Goal: Task Accomplishment & Management: Complete application form

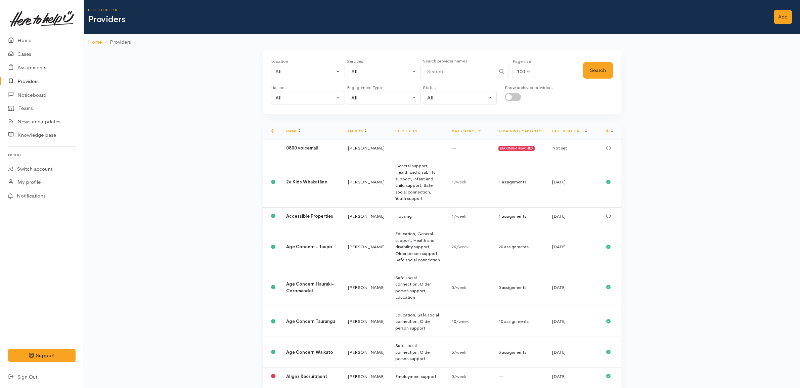
select select "null"
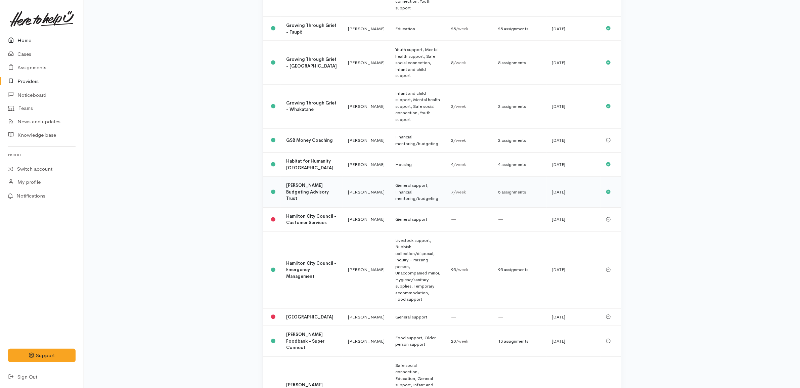
scroll to position [2225, 0]
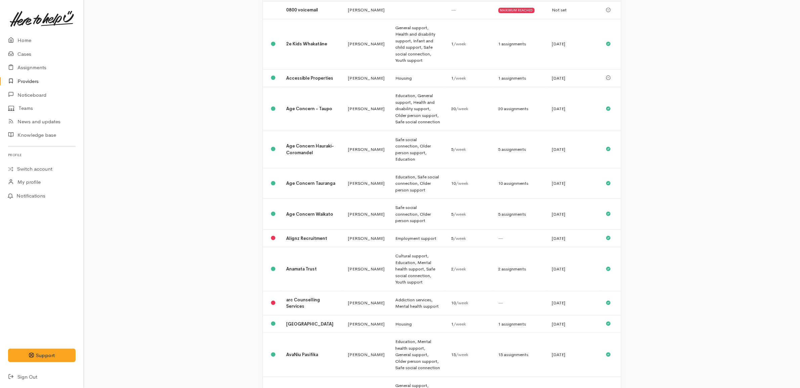
scroll to position [0, 0]
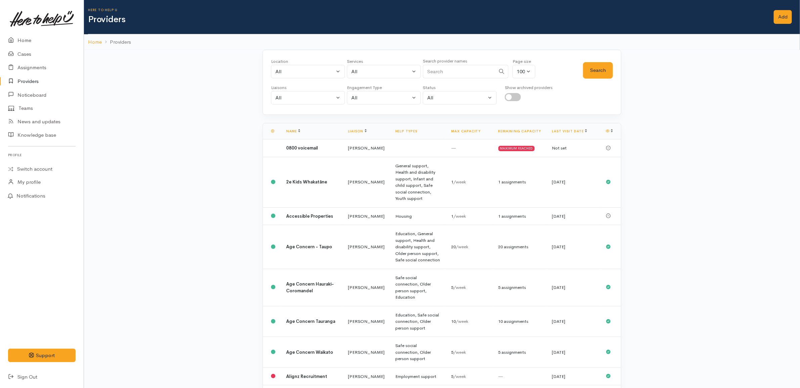
click at [511, 95] on input "checkbox" at bounding box center [513, 97] width 16 height 8
checkbox input "true"
click at [612, 76] on button "Search" at bounding box center [598, 70] width 30 height 16
click at [290, 97] on div "All" at bounding box center [304, 98] width 59 height 8
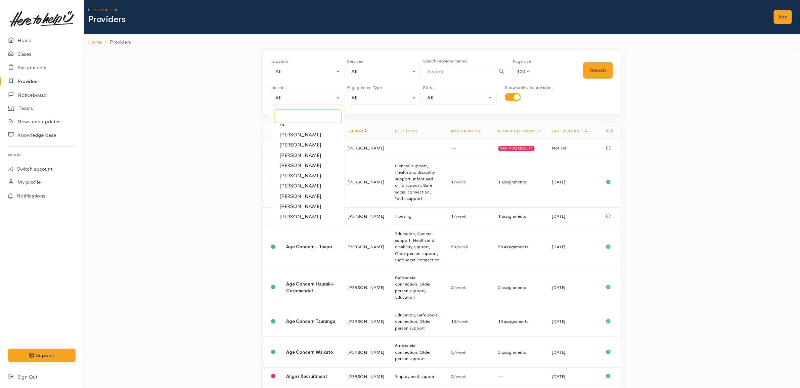
scroll to position [1, 0]
click at [305, 128] on link "All" at bounding box center [307, 129] width 73 height 10
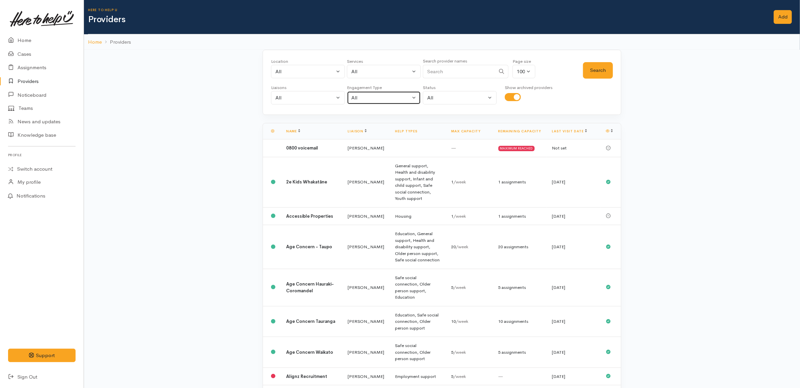
click at [365, 104] on button "All" at bounding box center [384, 98] width 74 height 14
drag, startPoint x: 364, startPoint y: 129, endPoint x: 440, endPoint y: 113, distance: 78.1
click at [364, 130] on link "All" at bounding box center [384, 129] width 74 height 10
click at [604, 66] on button "Search" at bounding box center [598, 70] width 30 height 16
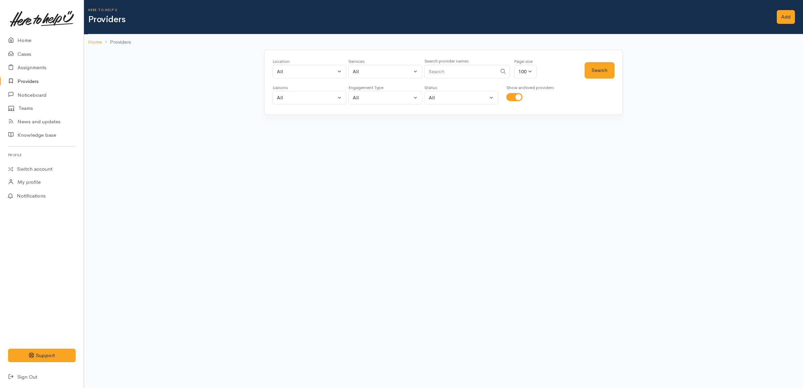
click at [648, 88] on div "Location All Tauranga Eastern Bay of Plenty - other Kawerau Ōhope Ōpōtiki Whaka…" at bounding box center [443, 100] width 719 height 100
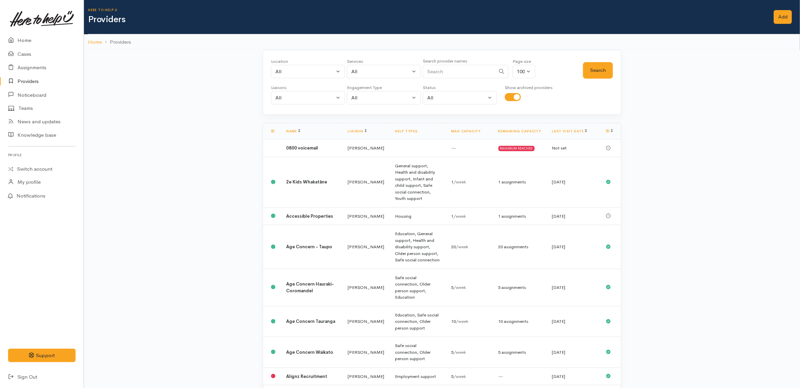
click at [619, 141] on td at bounding box center [611, 148] width 20 height 18
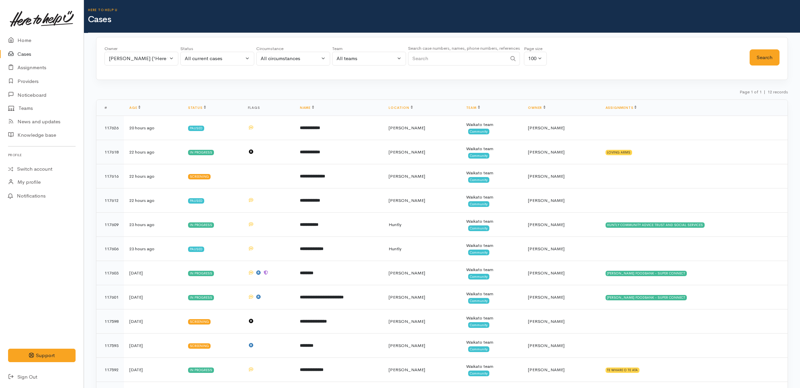
scroll to position [39, 0]
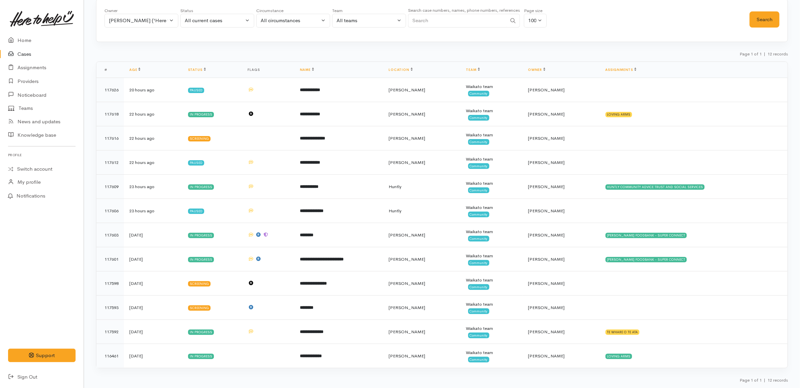
click at [27, 56] on link "Cases" at bounding box center [42, 54] width 84 height 14
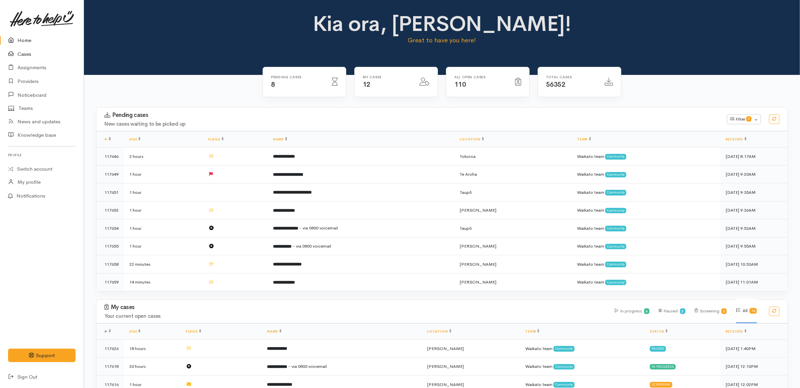
click at [35, 55] on link "Cases" at bounding box center [42, 54] width 84 height 14
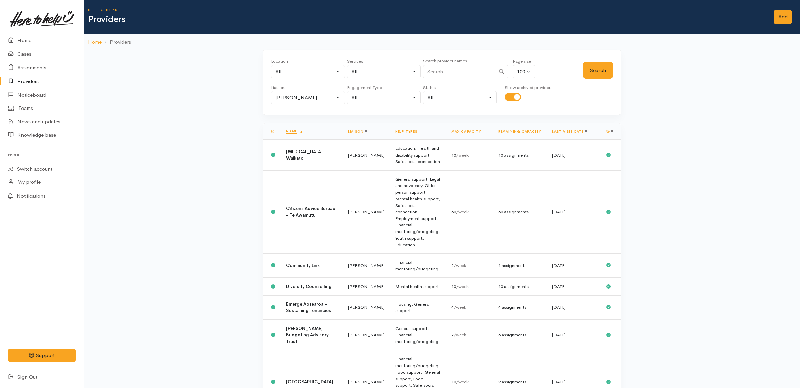
select select "null"
click at [596, 76] on button "Search" at bounding box center [598, 70] width 30 height 16
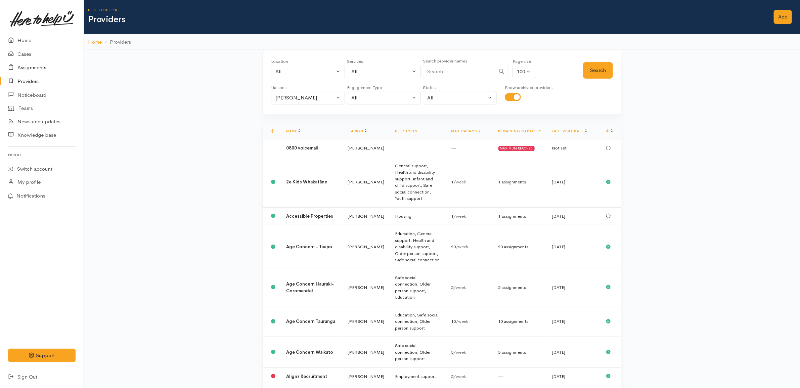
click at [27, 68] on link "Assignments" at bounding box center [42, 68] width 84 height 14
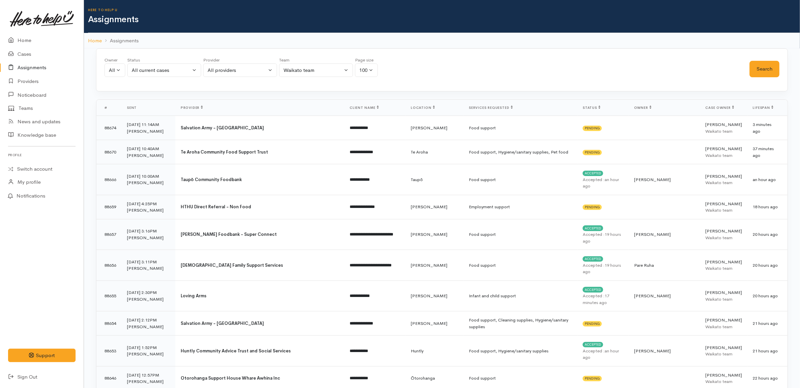
click at [195, 110] on span "Provider" at bounding box center [192, 107] width 22 height 4
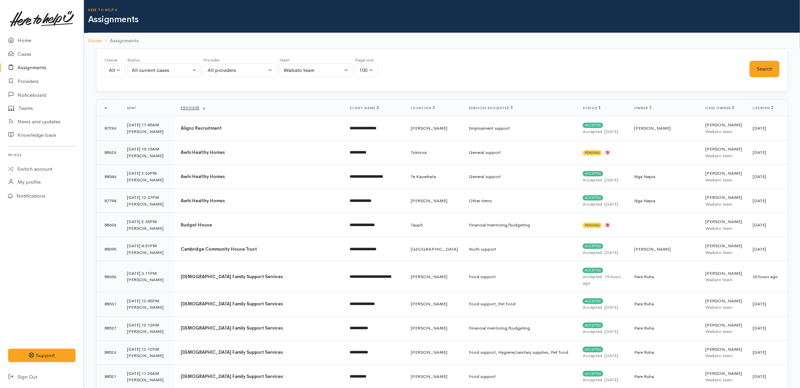
click at [200, 108] on span "Provider" at bounding box center [193, 107] width 25 height 4
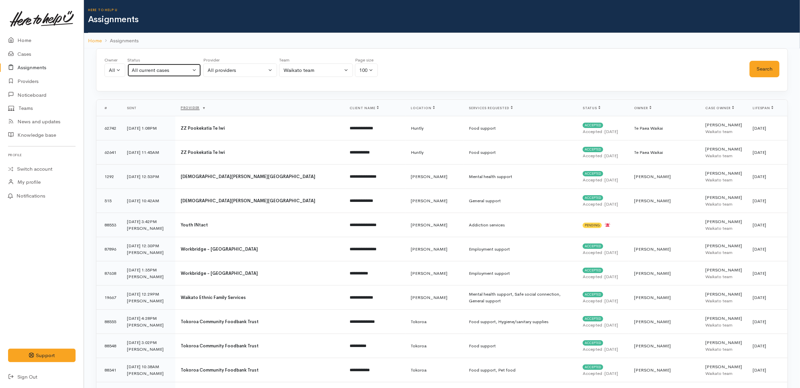
click at [167, 73] on div "All current cases" at bounding box center [161, 71] width 59 height 8
click at [163, 110] on span "All current cases" at bounding box center [158, 114] width 38 height 8
click at [754, 71] on button "Search" at bounding box center [765, 69] width 30 height 16
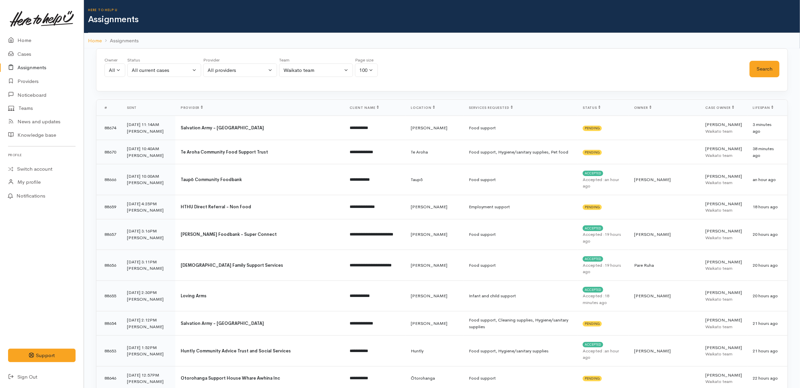
click at [601, 107] on span "Status" at bounding box center [592, 107] width 18 height 4
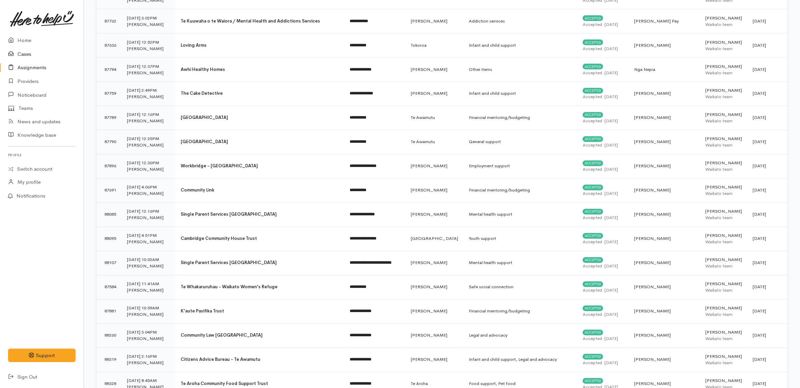
scroll to position [588, 0]
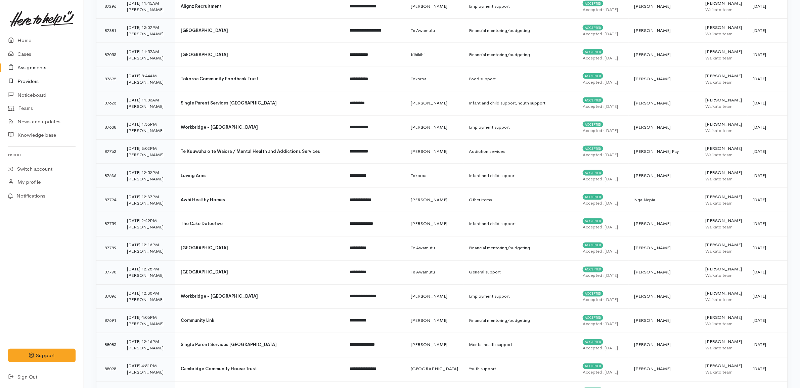
click at [31, 80] on link "Providers" at bounding box center [42, 82] width 84 height 14
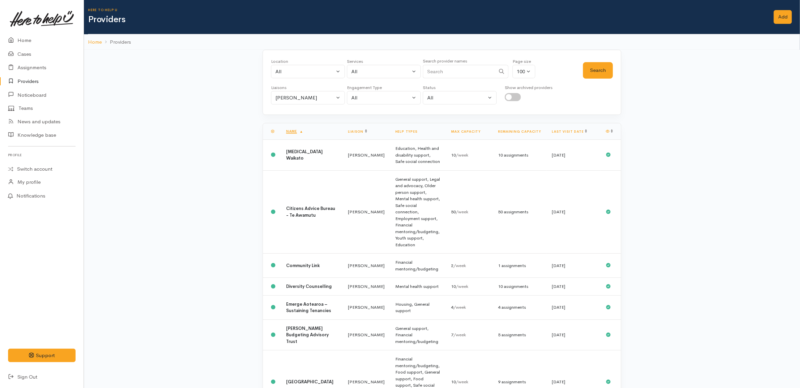
drag, startPoint x: 516, startPoint y: 96, endPoint x: 569, endPoint y: 82, distance: 55.1
click at [516, 96] on input "checkbox" at bounding box center [513, 97] width 16 height 8
checkbox input "true"
click at [583, 78] on button "Search" at bounding box center [598, 70] width 30 height 16
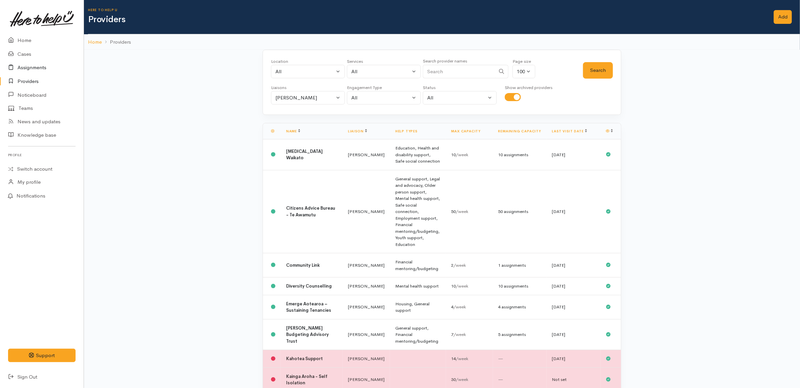
click at [49, 66] on link "Assignments" at bounding box center [42, 68] width 84 height 14
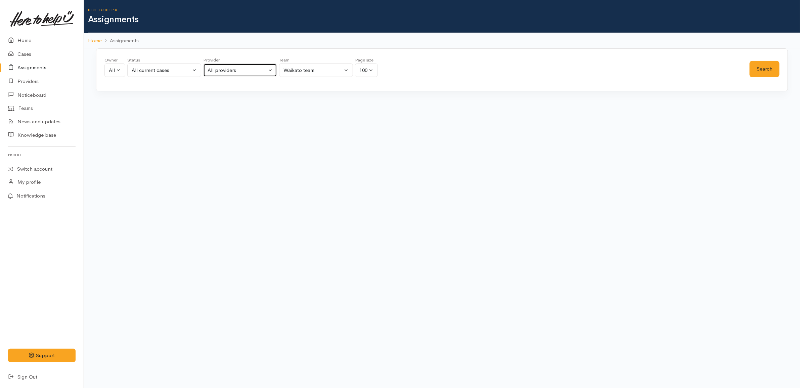
click at [217, 74] on div "All providers" at bounding box center [237, 71] width 59 height 8
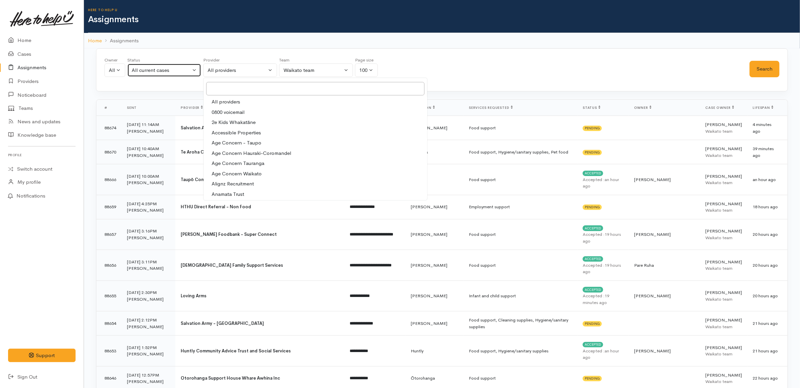
click at [168, 71] on div "All current cases" at bounding box center [161, 71] width 59 height 8
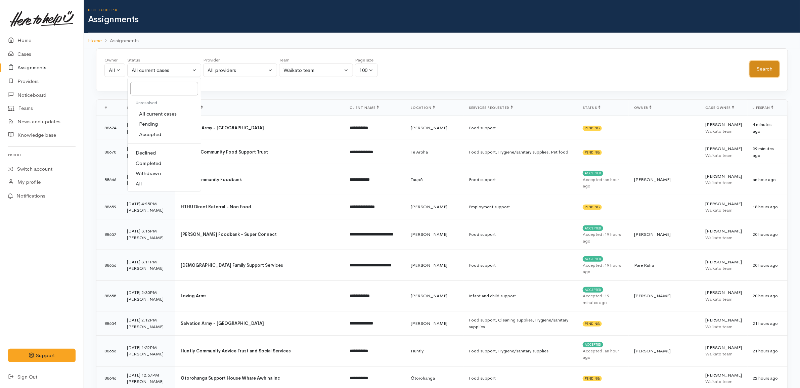
click at [763, 66] on button "Search" at bounding box center [765, 69] width 30 height 16
click at [598, 109] on span "Status" at bounding box center [592, 107] width 18 height 4
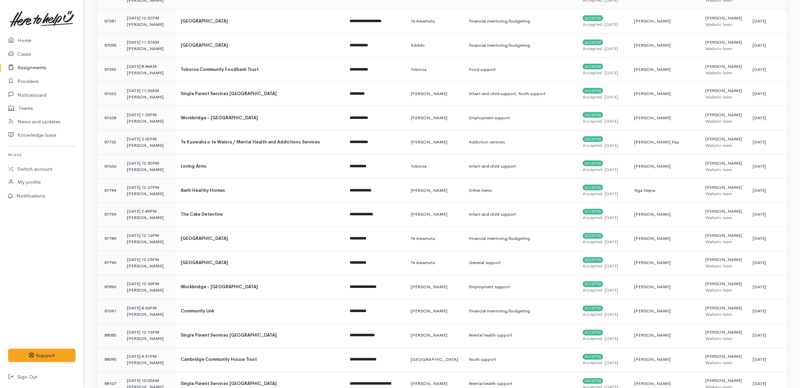
scroll to position [588, 0]
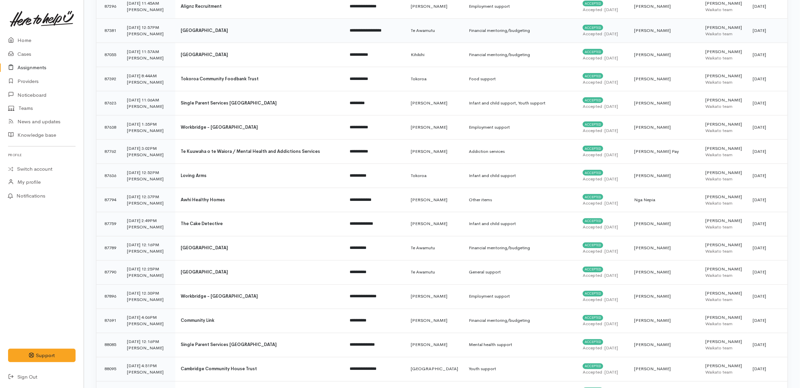
click at [228, 33] on b "Kainga Aroha Community House" at bounding box center [204, 31] width 47 height 6
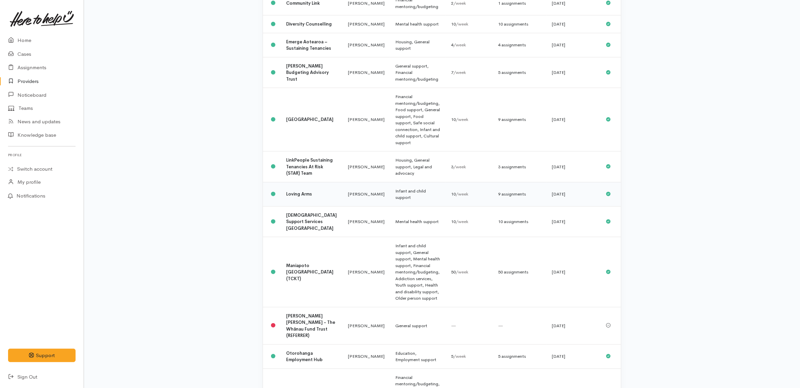
scroll to position [243, 0]
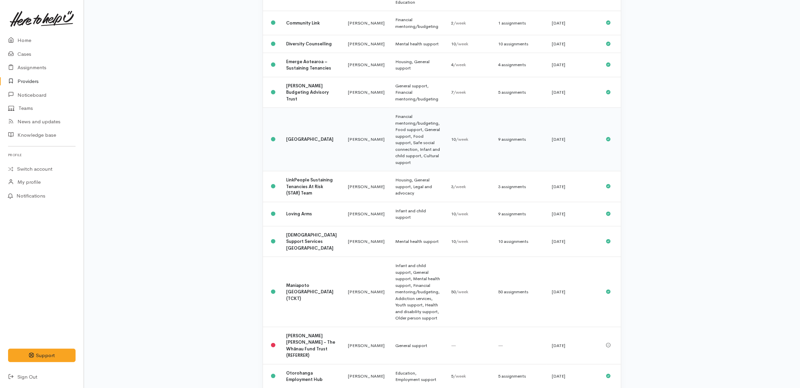
click at [307, 108] on td "[GEOGRAPHIC_DATA]" at bounding box center [312, 139] width 62 height 63
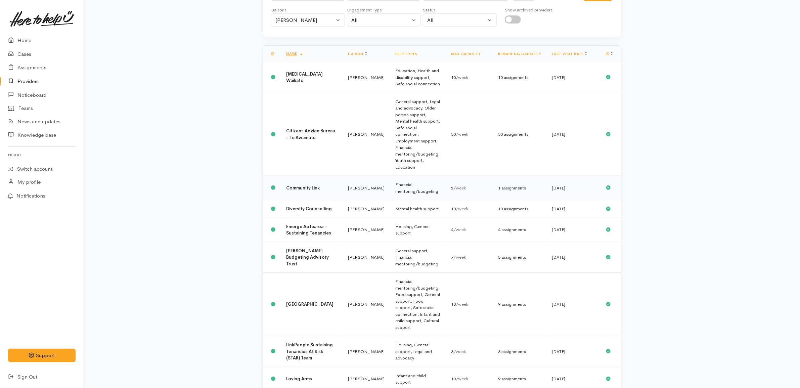
scroll to position [294, 0]
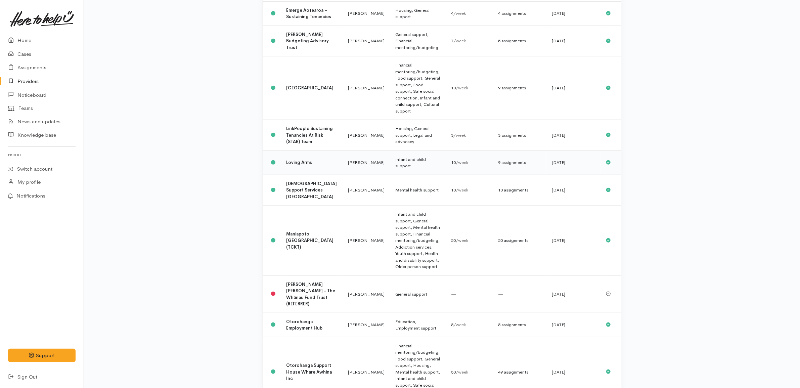
click at [343, 150] on td "[PERSON_NAME]" at bounding box center [366, 162] width 47 height 24
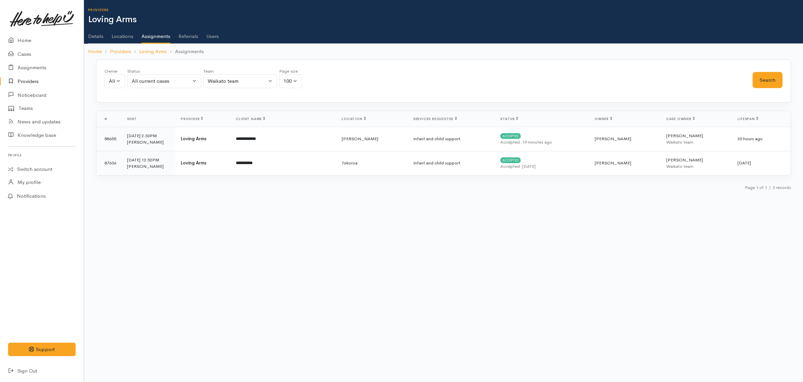
click at [24, 83] on link "Providers" at bounding box center [42, 82] width 84 height 14
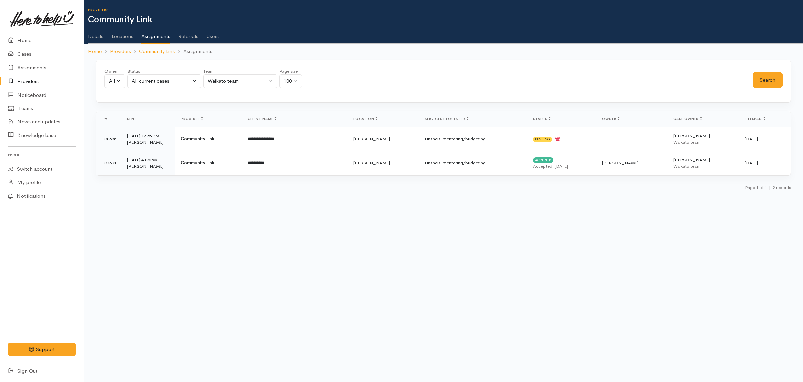
drag, startPoint x: 31, startPoint y: 81, endPoint x: 38, endPoint y: 78, distance: 7.2
click at [31, 81] on link "Providers" at bounding box center [42, 82] width 84 height 14
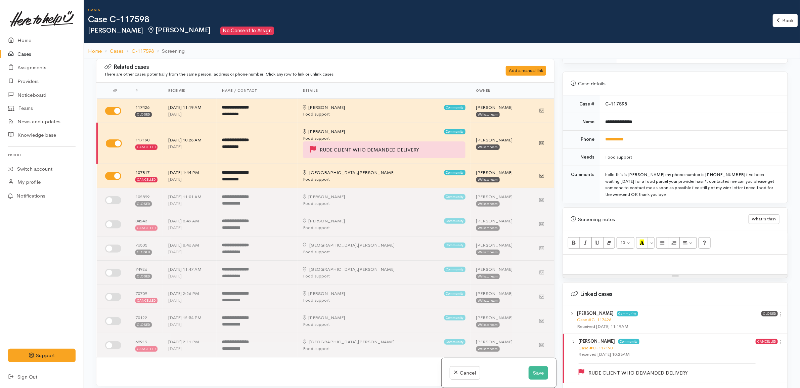
scroll to position [294, 0]
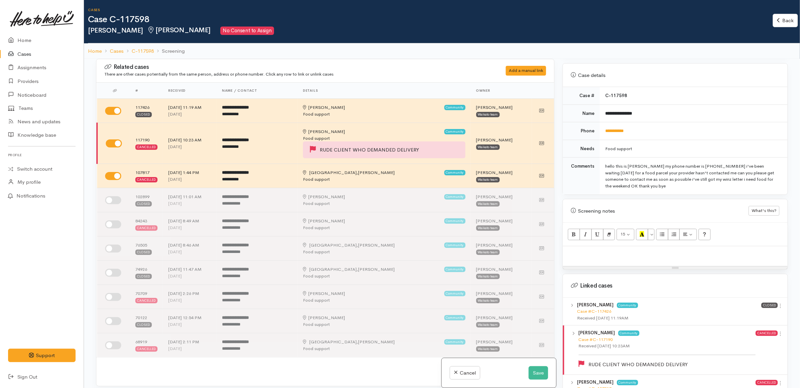
click at [619, 251] on p at bounding box center [675, 254] width 218 height 8
paste div
drag, startPoint x: 571, startPoint y: 251, endPoint x: 553, endPoint y: 249, distance: 18.5
click at [553, 249] on div "Related cases There are other cases potentially from the same person, address o…" at bounding box center [442, 253] width 700 height 388
click at [607, 252] on p "0211562527" at bounding box center [675, 254] width 218 height 8
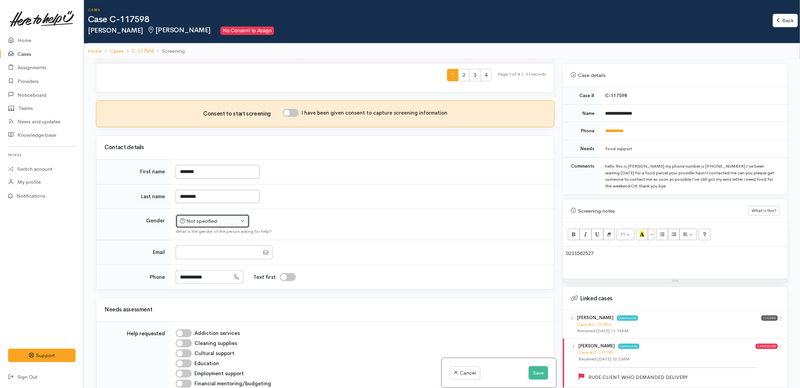
click at [213, 217] on button "Not specified" at bounding box center [213, 221] width 74 height 14
click at [202, 247] on link "Male" at bounding box center [215, 247] width 79 height 10
select select "Male"
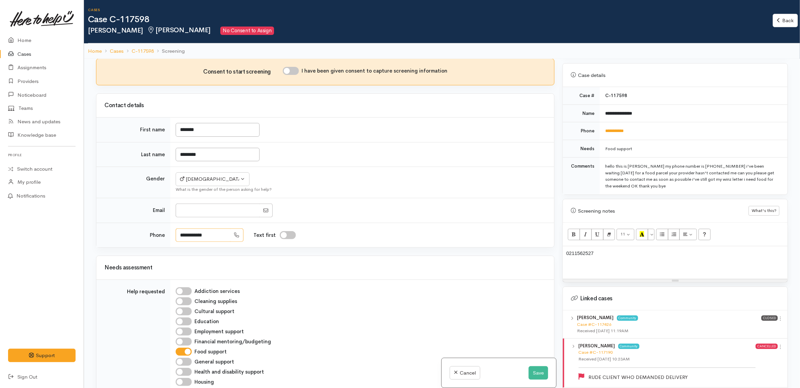
click at [208, 239] on input "**********" at bounding box center [203, 235] width 55 height 14
type input "**********"
drag, startPoint x: 620, startPoint y: 248, endPoint x: 542, endPoint y: 234, distance: 79.8
click at [542, 234] on div "Searching for matching cases... Searching for matching cases... Consent to star…" at bounding box center [442, 253] width 700 height 388
drag, startPoint x: 539, startPoint y: 370, endPoint x: 539, endPoint y: 365, distance: 4.7
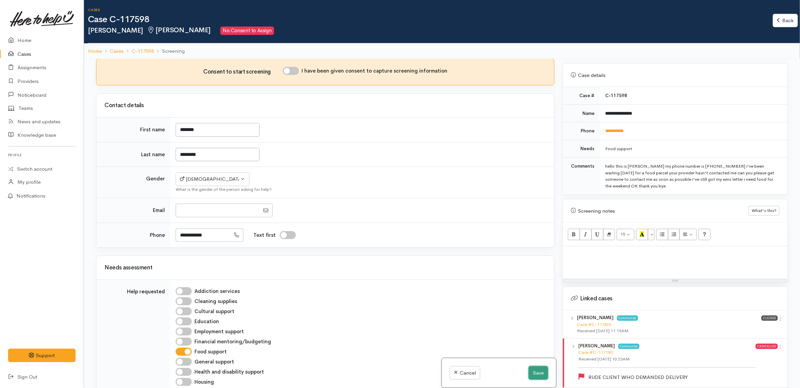
click at [539, 370] on button "Save" at bounding box center [538, 373] width 19 height 14
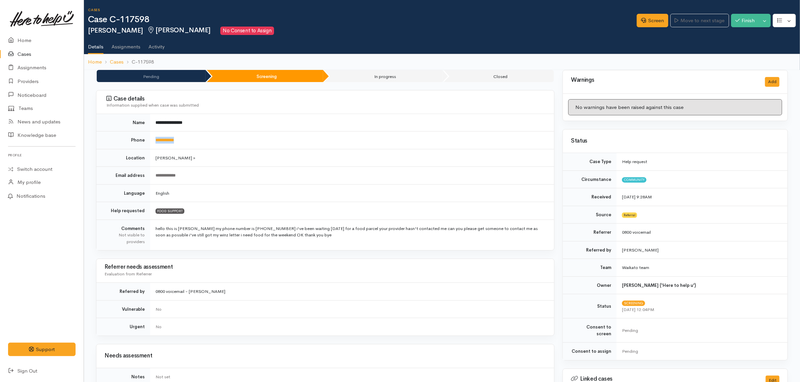
drag, startPoint x: 196, startPoint y: 136, endPoint x: 151, endPoint y: 138, distance: 44.7
click at [151, 138] on td "**********" at bounding box center [352, 140] width 404 height 18
copy link "**********"
click at [286, 145] on td "**********" at bounding box center [352, 140] width 404 height 18
click at [285, 140] on td "**********" at bounding box center [352, 140] width 404 height 18
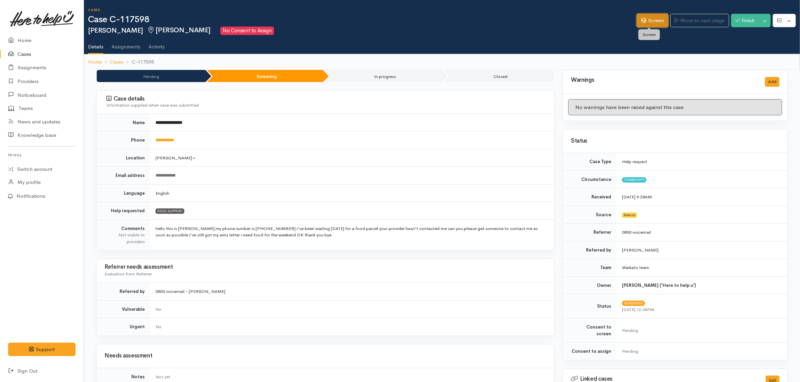
click at [643, 16] on link "Screen" at bounding box center [653, 21] width 32 height 14
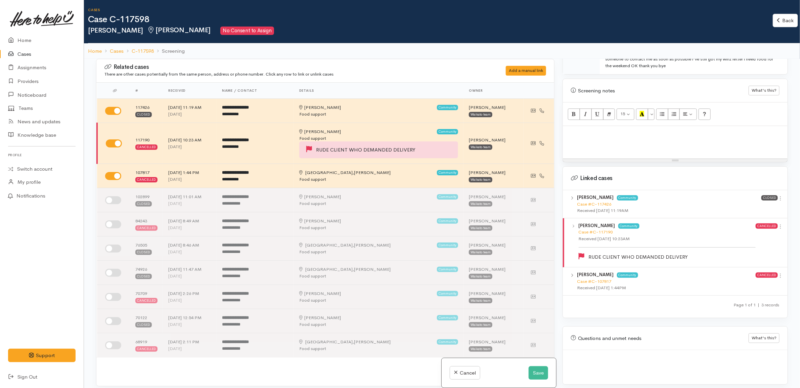
scroll to position [415, 0]
click at [780, 195] on icon at bounding box center [781, 198] width 6 height 6
click at [748, 208] on link "View case" at bounding box center [757, 211] width 53 height 10
click at [308, 91] on th "Details" at bounding box center [379, 91] width 170 height 16
click at [260, 91] on th "Name / contact" at bounding box center [255, 91] width 77 height 16
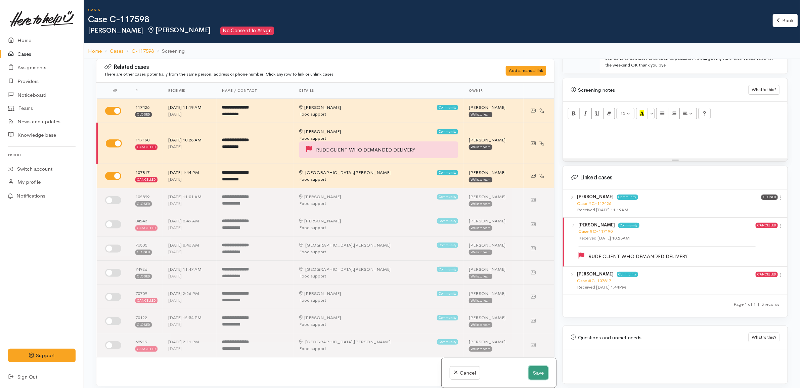
click at [540, 367] on button "Save" at bounding box center [538, 373] width 19 height 14
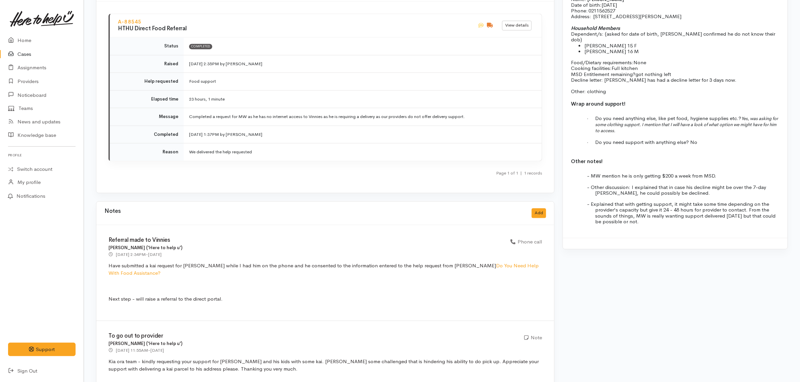
scroll to position [798, 0]
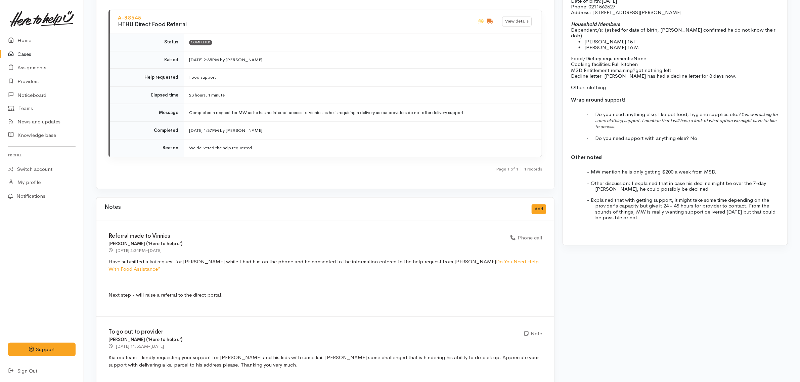
click at [474, 112] on p "Completed a request for MW as he has no internet access to Vinnies as he is req…" at bounding box center [361, 113] width 345 height 7
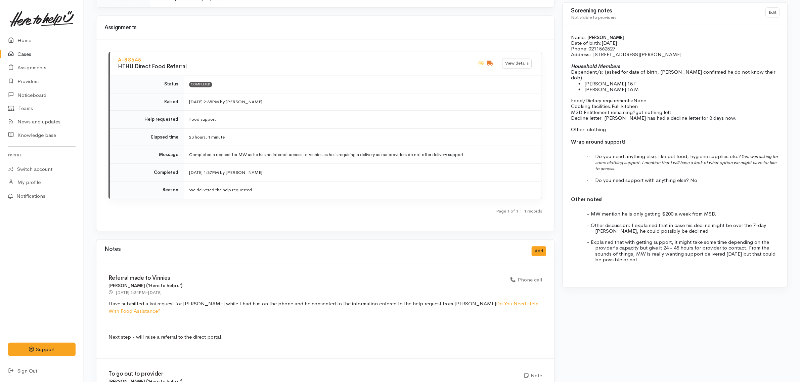
click at [212, 41] on div "A-88545 HTHU Direct Food Referral View details Status Completed Raised [DATE] 2…" at bounding box center [325, 135] width 458 height 191
click at [379, 43] on div "A-88545 HTHU Direct Food Referral View details Status Completed Raised [DATE] 2…" at bounding box center [325, 135] width 458 height 191
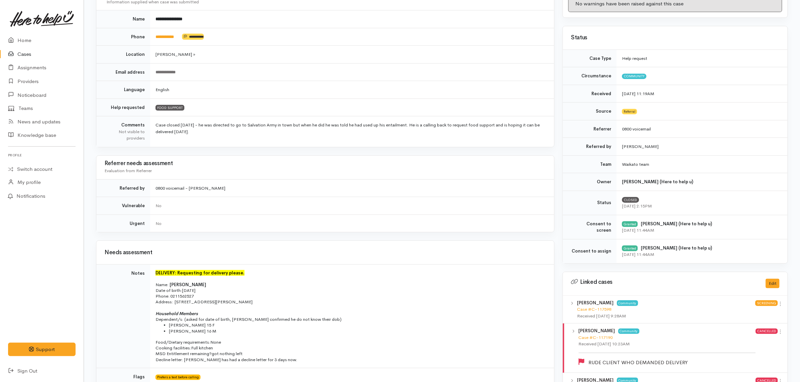
scroll to position [42, 0]
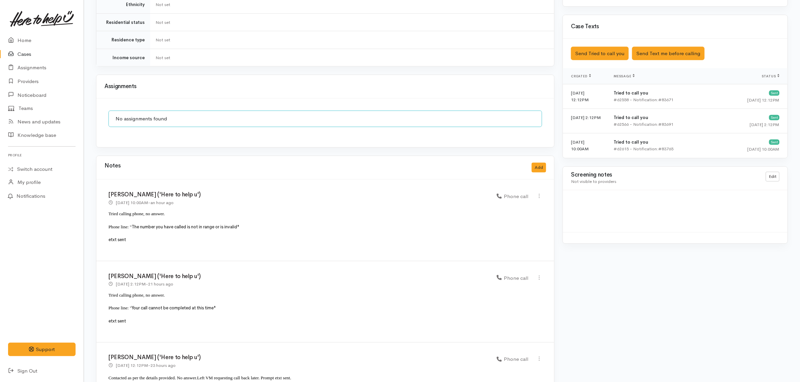
scroll to position [494, 0]
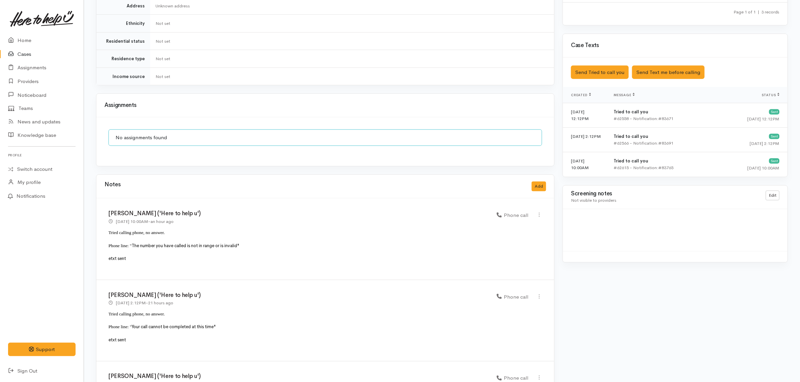
click at [547, 176] on div "Notes Add" at bounding box center [325, 187] width 458 height 24
click at [538, 181] on button "Add" at bounding box center [539, 186] width 14 height 10
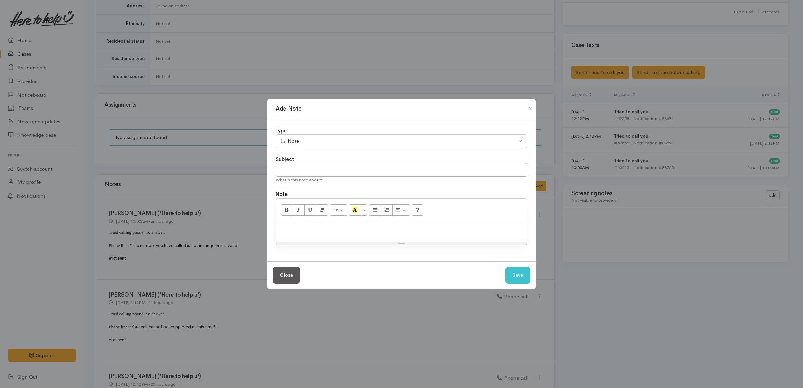
click at [403, 232] on div at bounding box center [401, 232] width 251 height 20
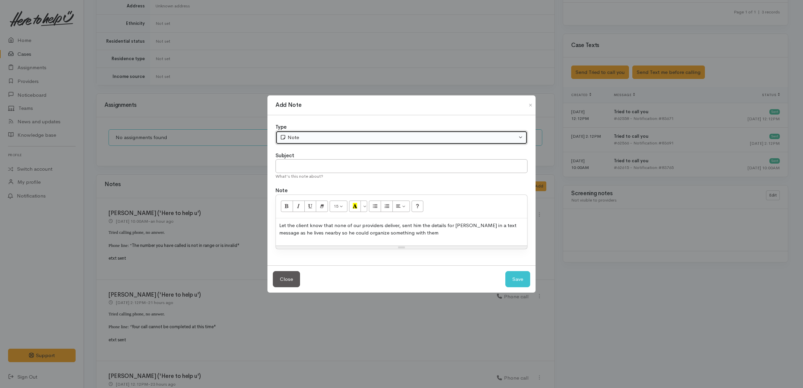
click at [330, 141] on button "Note" at bounding box center [401, 138] width 252 height 14
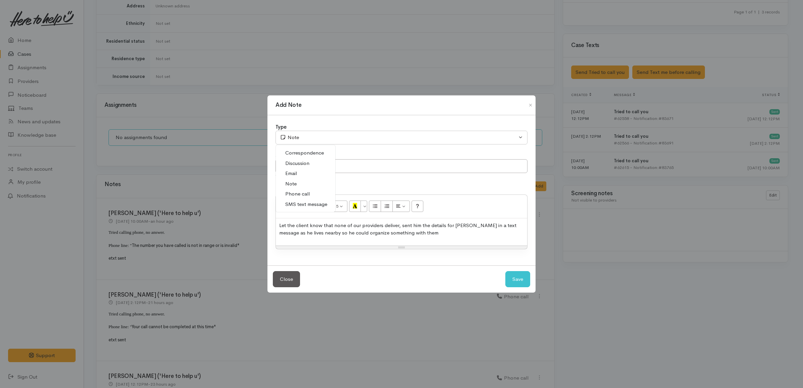
click at [300, 161] on span "Discussion" at bounding box center [297, 164] width 24 height 8
click at [464, 239] on div "Let the client know that none of our providers deliver, sent him the details fo…" at bounding box center [401, 231] width 251 height 27
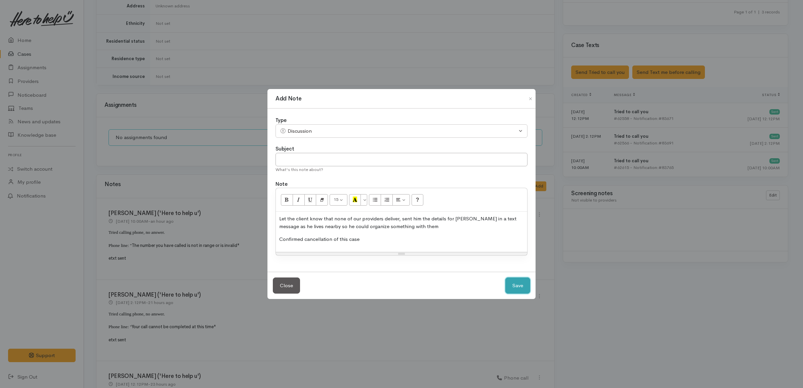
click at [515, 291] on button "Save" at bounding box center [517, 285] width 25 height 16
select select "1"
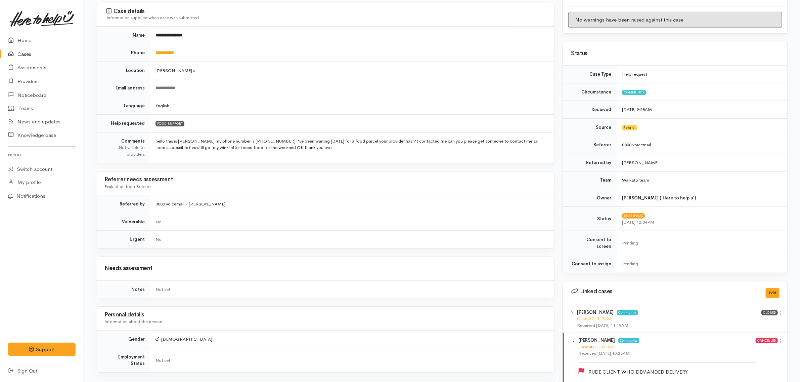
scroll to position [0, 0]
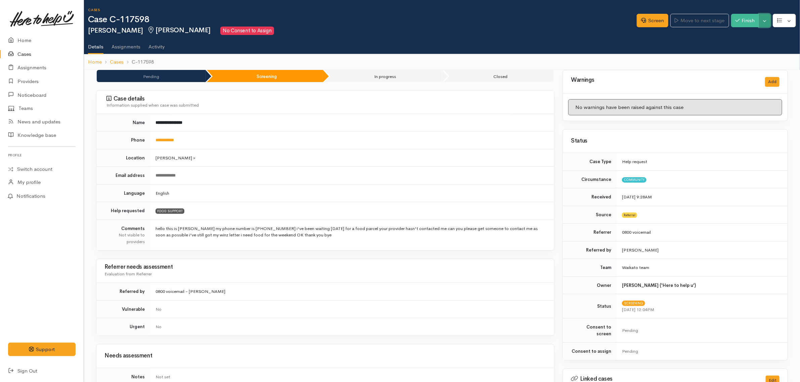
click at [766, 23] on button "Toggle Dropdown" at bounding box center [765, 21] width 12 height 14
click at [738, 48] on link "Cancel" at bounding box center [743, 46] width 53 height 10
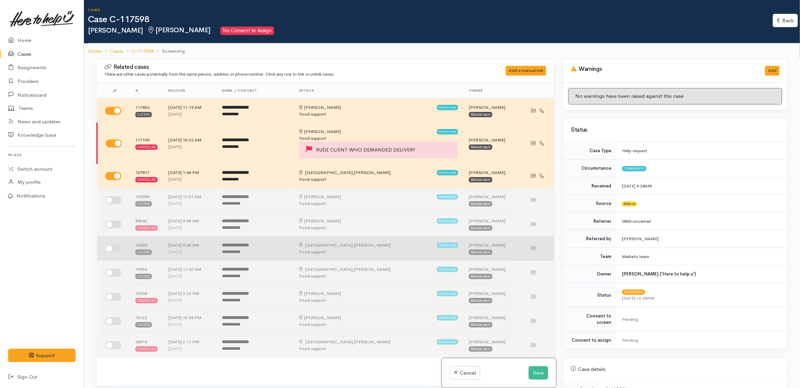
scroll to position [252, 0]
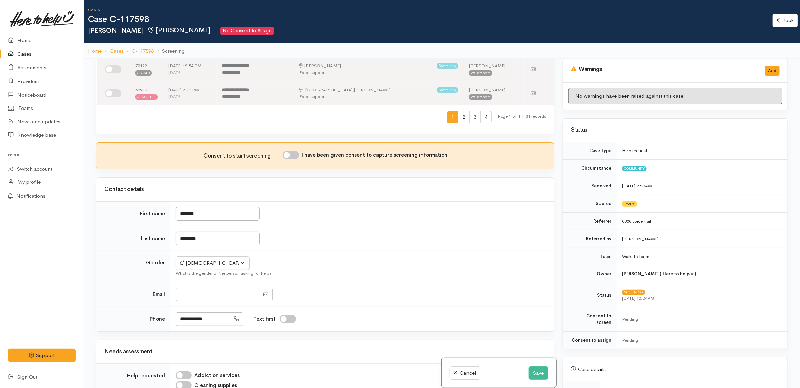
click at [293, 157] on input "I have been given consent to capture screening information" at bounding box center [291, 155] width 16 height 8
checkbox input "true"
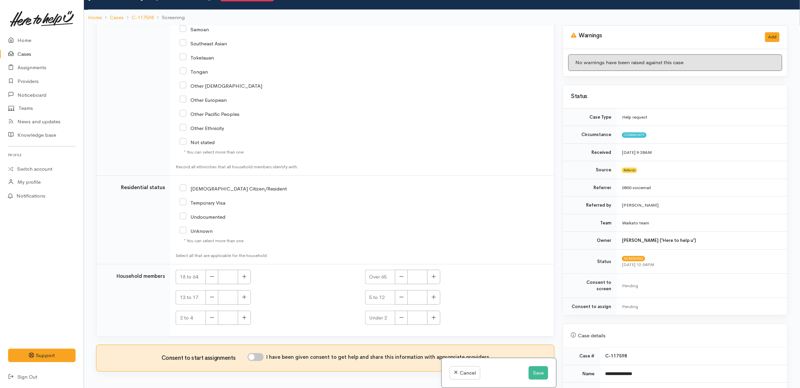
scroll to position [59, 0]
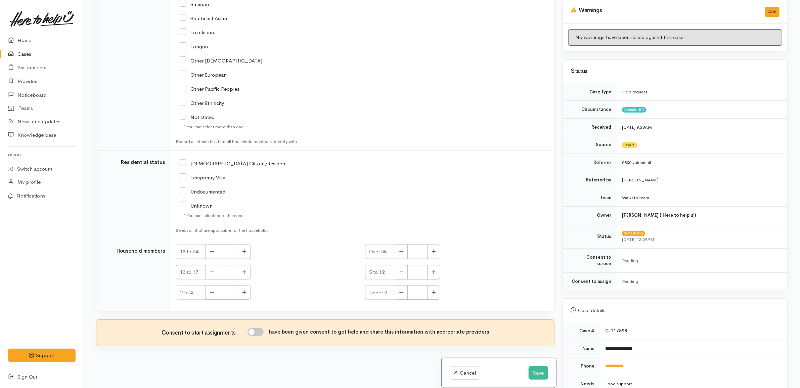
click at [261, 332] on input "I have been given consent to get help and share this information with appropria…" at bounding box center [256, 332] width 16 height 8
checkbox input "true"
click at [535, 374] on button "Save" at bounding box center [538, 373] width 19 height 14
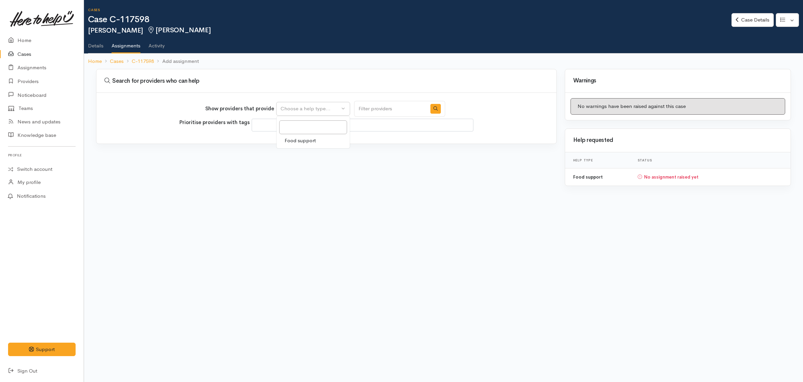
select select
click at [292, 139] on span "Food support" at bounding box center [300, 141] width 31 height 8
select select "3"
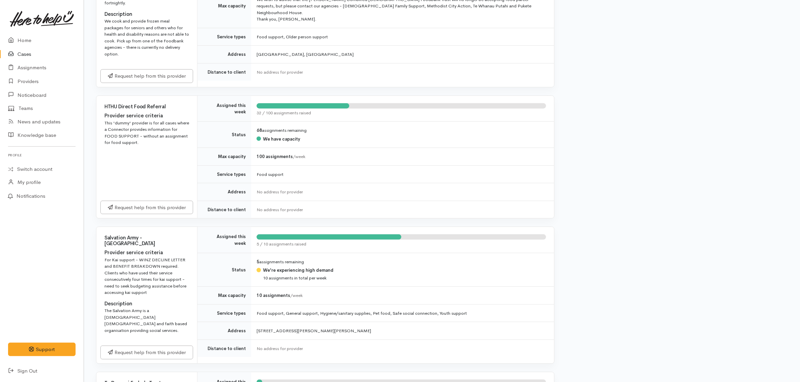
scroll to position [420, 0]
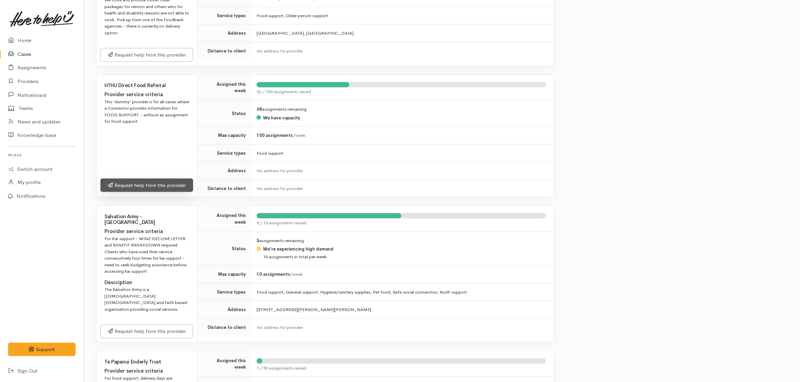
click at [153, 178] on link "Request help from this provider" at bounding box center [146, 185] width 93 height 14
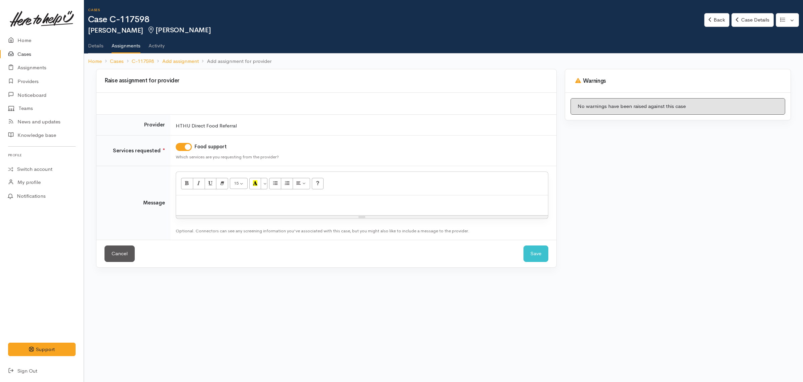
click at [315, 199] on p at bounding box center [361, 203] width 365 height 8
click at [536, 249] on button "Save" at bounding box center [535, 253] width 25 height 16
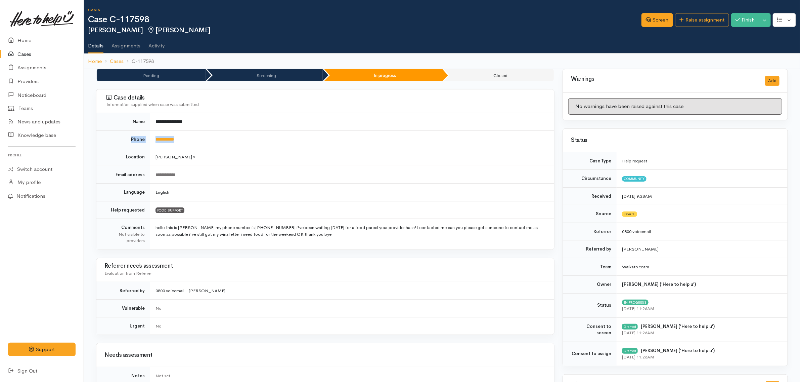
drag, startPoint x: 206, startPoint y: 130, endPoint x: 202, endPoint y: 134, distance: 5.2
click at [202, 134] on tbody "**********" at bounding box center [325, 181] width 458 height 136
click at [201, 137] on td "**********" at bounding box center [352, 139] width 404 height 18
drag, startPoint x: 194, startPoint y: 140, endPoint x: 148, endPoint y: 140, distance: 46.0
click at [148, 140] on tr "**********" at bounding box center [325, 139] width 458 height 18
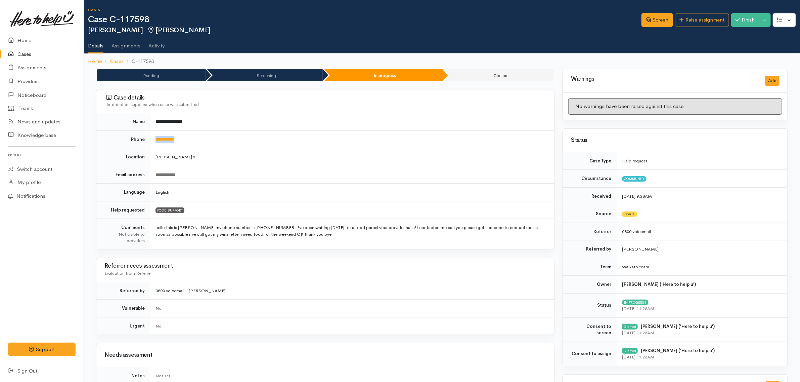
copy tr "**********"
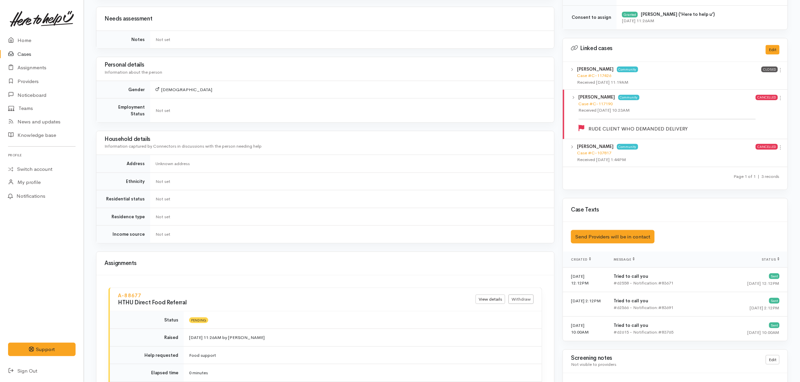
scroll to position [546, 0]
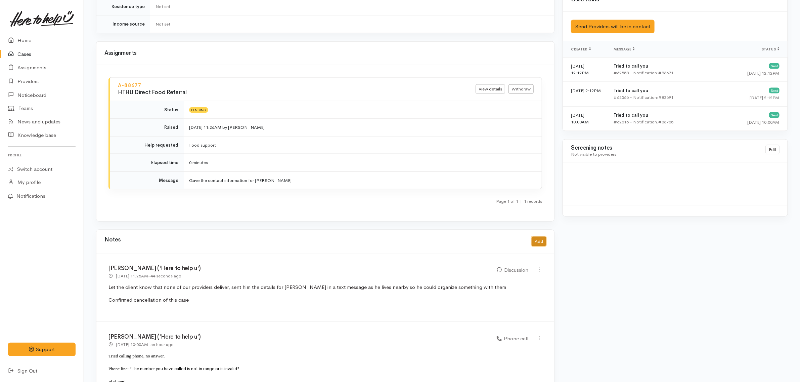
click at [535, 236] on button "Add" at bounding box center [539, 241] width 14 height 10
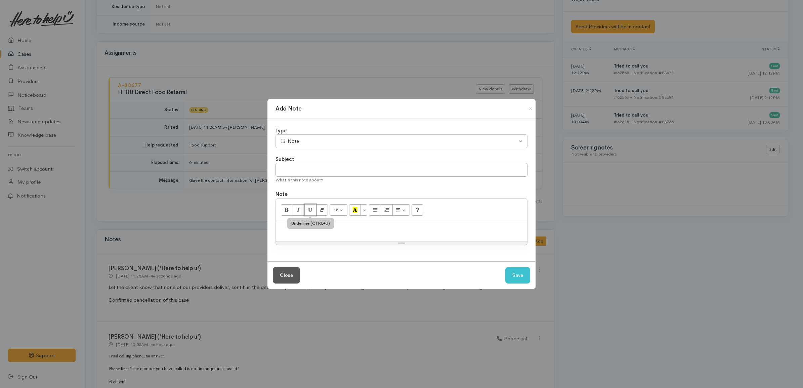
drag, startPoint x: 306, startPoint y: 214, endPoint x: 300, endPoint y: 224, distance: 11.9
click at [301, 223] on div "15 8 9 10 11 12 14 18 24 36 Background Color Transparent Select #ffff00 Text Co…" at bounding box center [401, 221] width 252 height 47
click at [292, 227] on p at bounding box center [401, 229] width 245 height 8
paste div
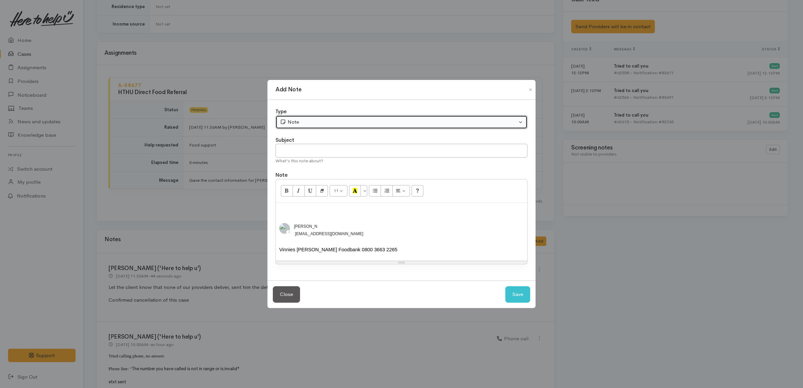
click at [308, 118] on div "Note" at bounding box center [398, 122] width 237 height 8
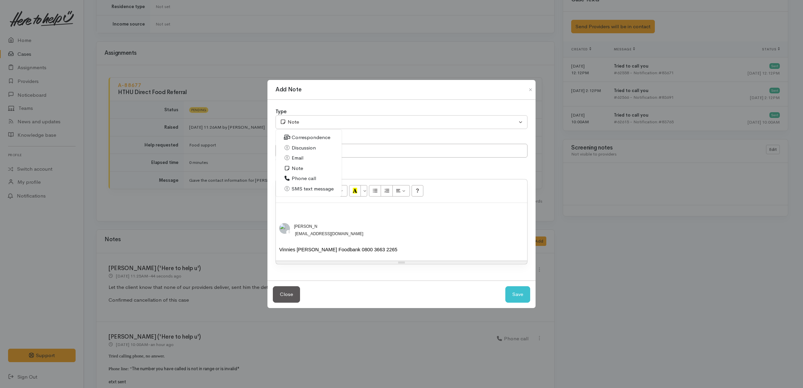
click at [297, 154] on span "Email" at bounding box center [298, 158] width 12 height 8
click at [516, 296] on button "Save" at bounding box center [517, 294] width 25 height 16
select select "1"
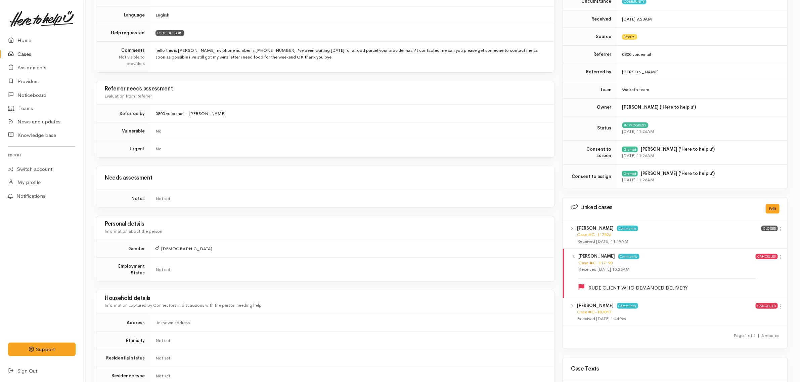
scroll to position [0, 0]
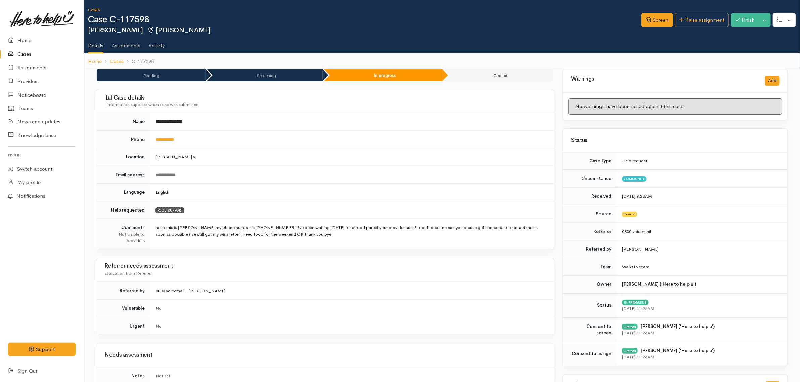
click at [36, 51] on link "Cases" at bounding box center [42, 54] width 84 height 14
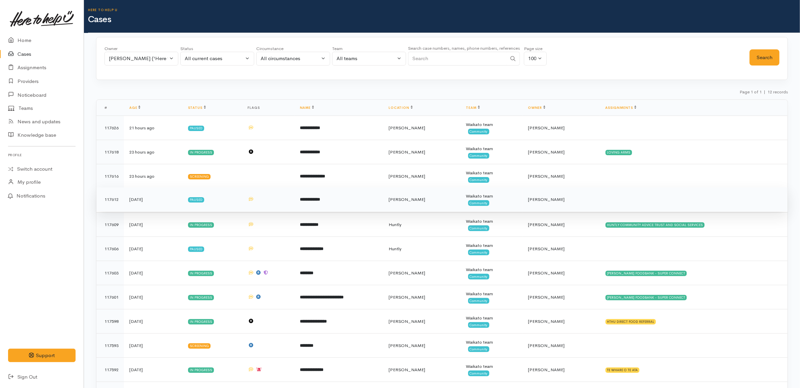
scroll to position [39, 0]
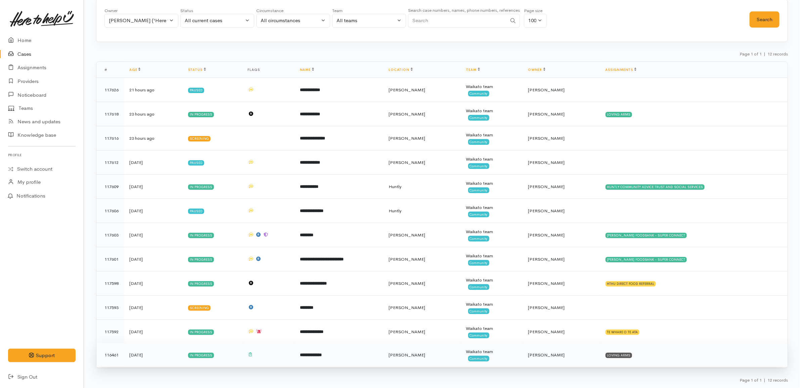
click at [654, 359] on td "LOVING ARMS" at bounding box center [693, 355] width 187 height 24
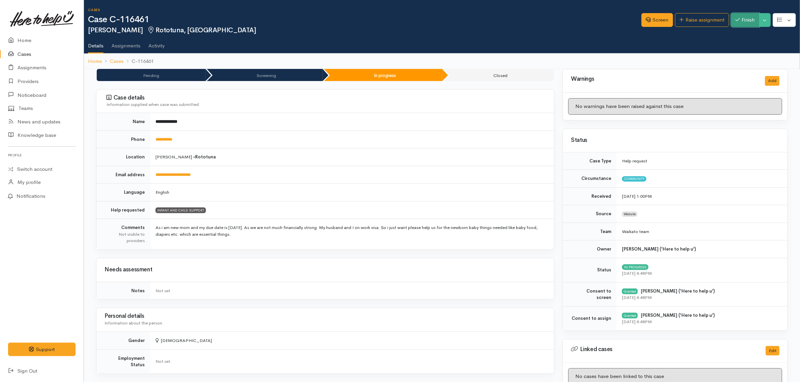
click at [744, 18] on button "Finish" at bounding box center [745, 20] width 28 height 14
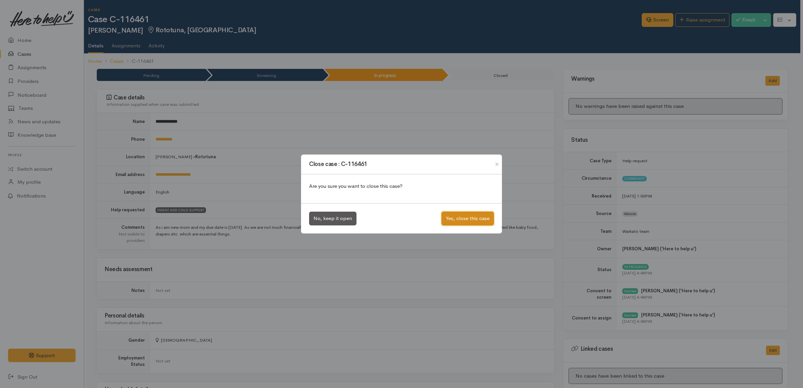
click at [473, 215] on button "Yes, close this case" at bounding box center [467, 219] width 52 height 14
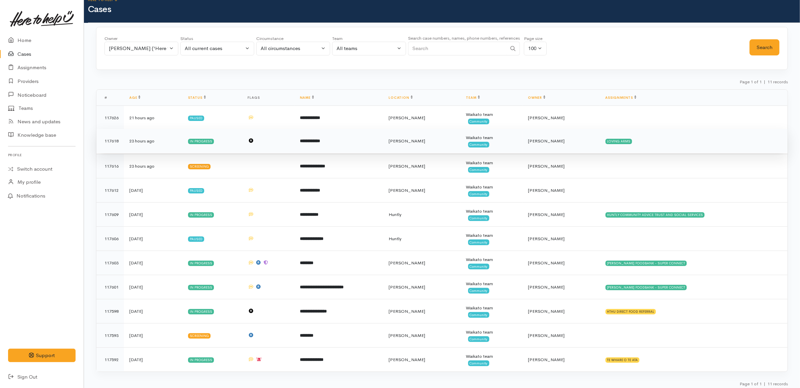
scroll to position [15, 0]
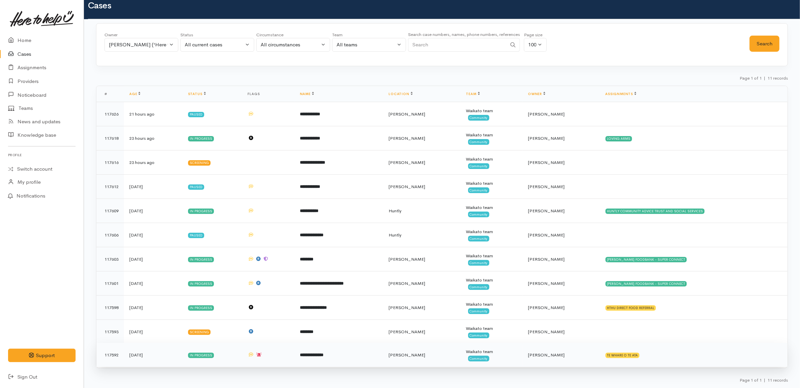
click at [689, 354] on td "TE WHARE O TE ATA" at bounding box center [693, 355] width 187 height 24
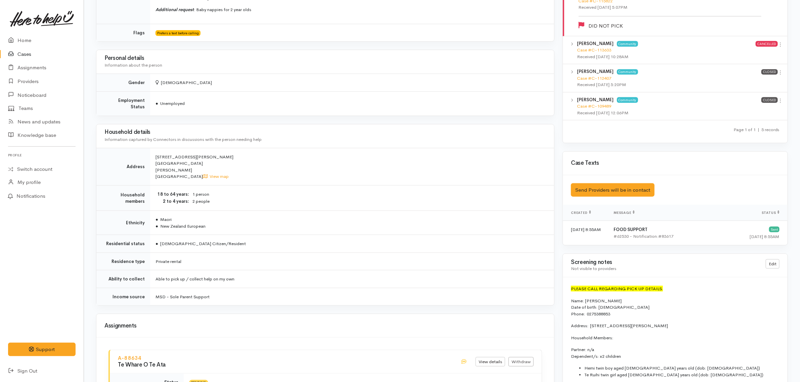
scroll to position [378, 0]
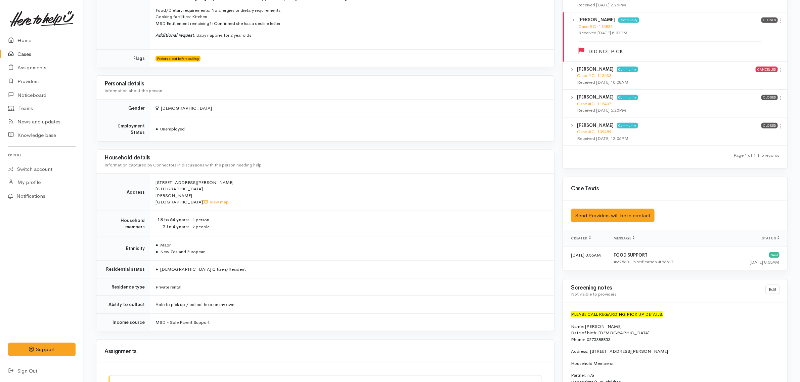
click at [55, 53] on link "Cases" at bounding box center [42, 54] width 84 height 14
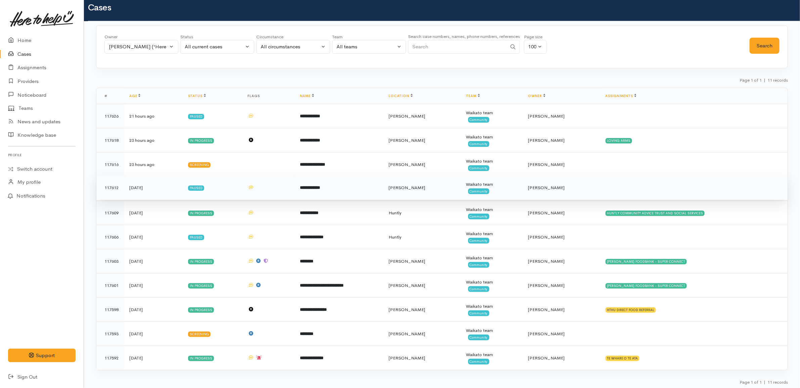
scroll to position [15, 0]
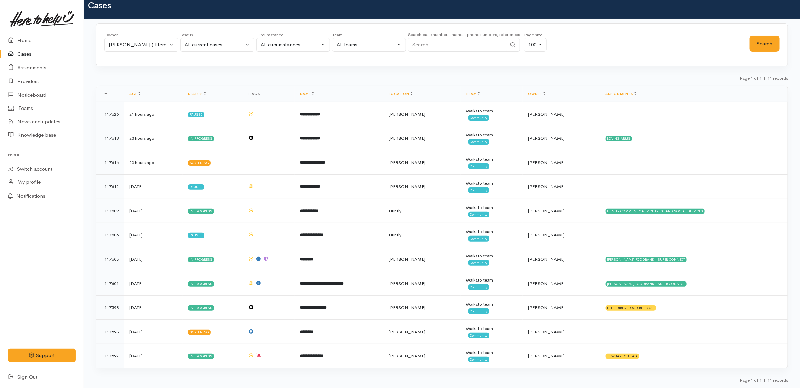
click at [46, 51] on link "Cases" at bounding box center [42, 54] width 84 height 14
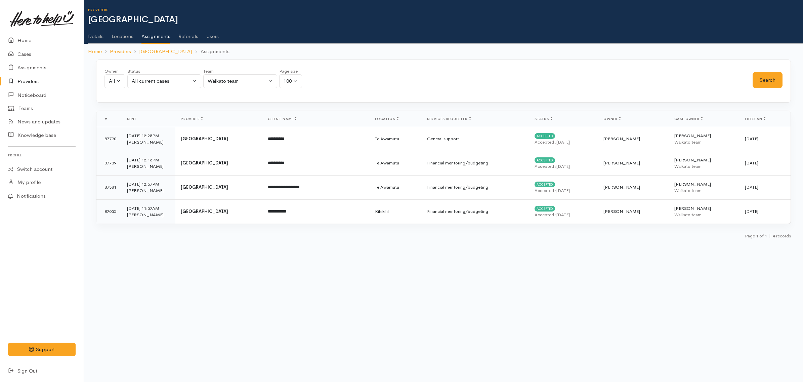
click at [407, 63] on div "Owner All My cases Liam Blackwell ('Here to help u') Christopher Fransham ('Her…" at bounding box center [443, 80] width 695 height 43
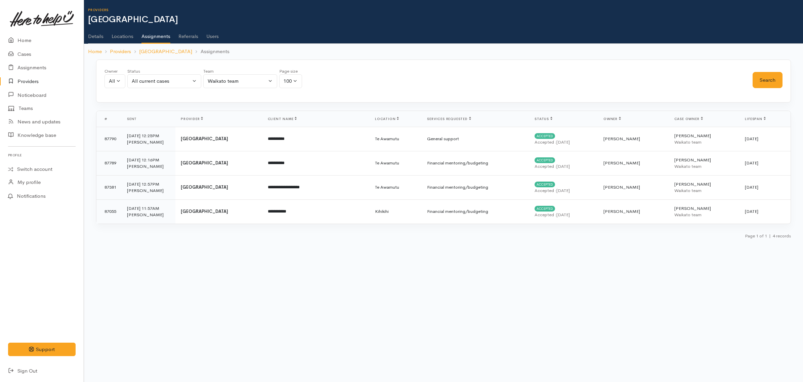
click at [407, 63] on div "Owner All My cases Liam Blackwell ('Here to help u') Christopher Fransham ('Her…" at bounding box center [443, 80] width 695 height 43
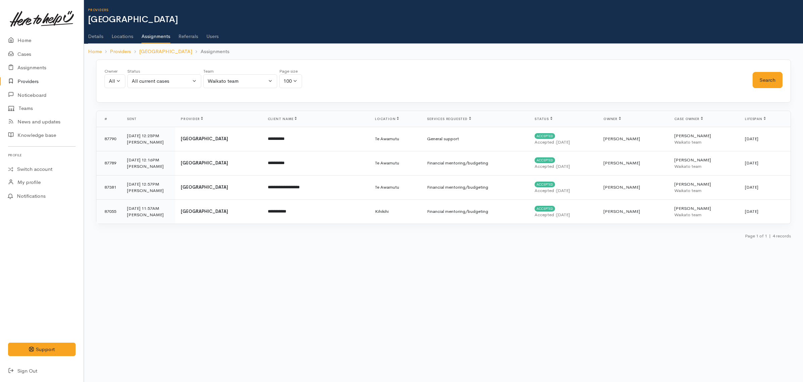
click at [102, 38] on link "Details" at bounding box center [95, 34] width 15 height 19
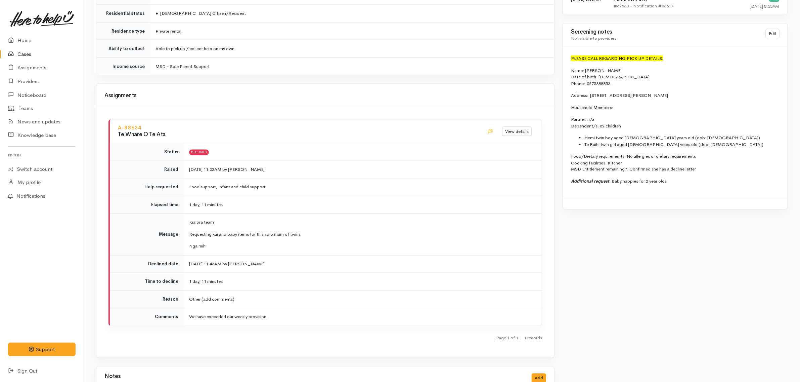
scroll to position [674, 0]
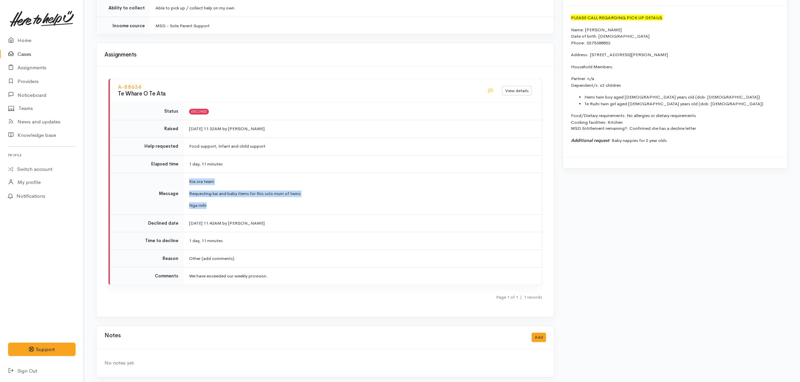
drag, startPoint x: 234, startPoint y: 204, endPoint x: 187, endPoint y: 180, distance: 53.3
click at [187, 180] on td "Kia ora team Requesting kai and baby items for this solo mum of twins [PERSON_N…" at bounding box center [363, 194] width 358 height 42
copy td "Kia ora team Requesting kai and baby items for this solo mum of twins [PERSON_N…"
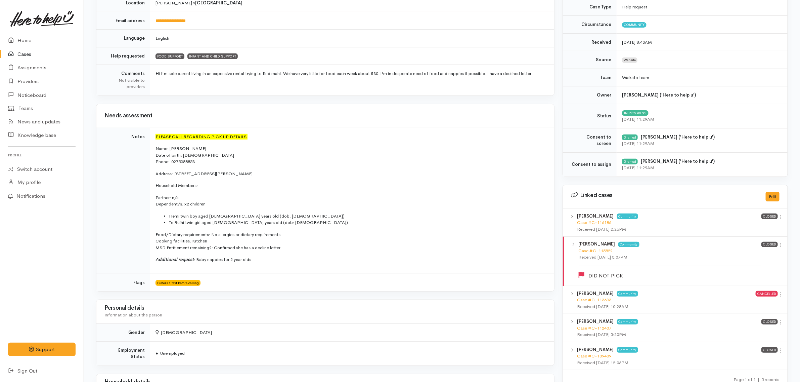
scroll to position [2, 0]
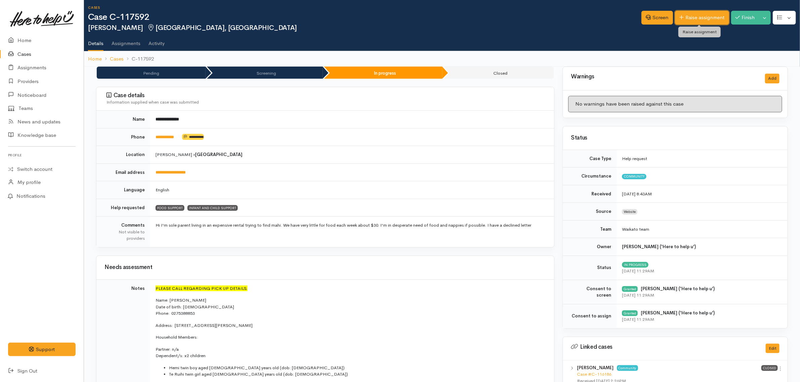
click at [714, 11] on link "Raise assignment" at bounding box center [702, 18] width 54 height 14
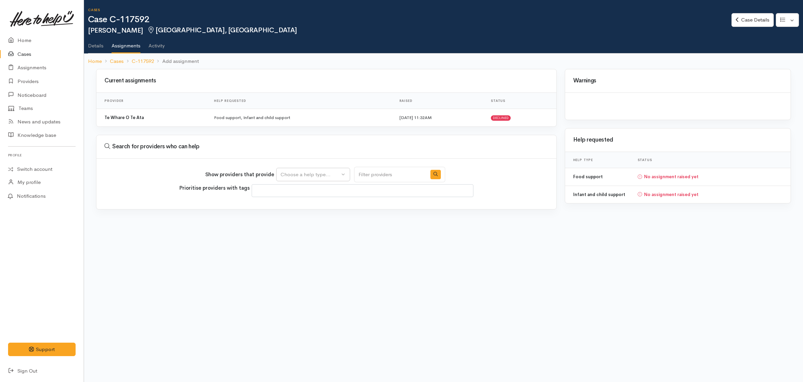
select select
click at [298, 170] on button "Choose a help type..." at bounding box center [313, 175] width 74 height 14
click at [307, 206] on span "Food support" at bounding box center [300, 206] width 31 height 8
select select "3"
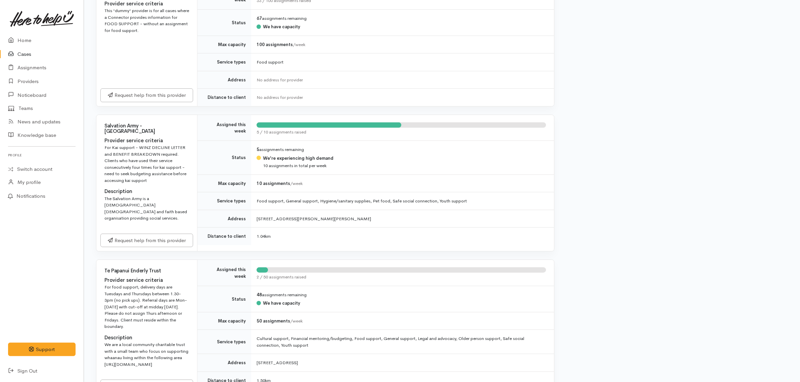
scroll to position [210, 0]
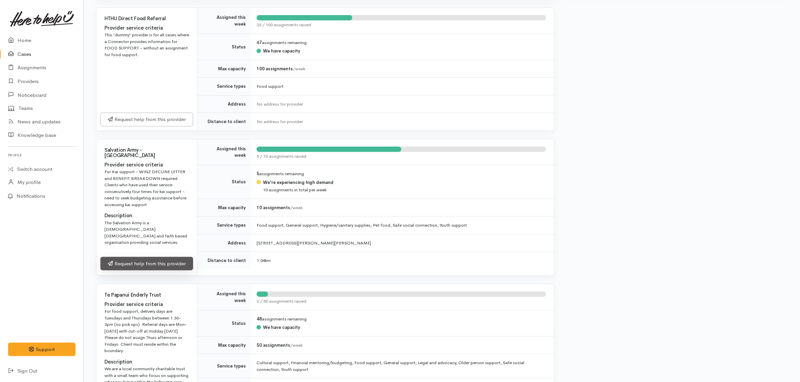
click at [159, 257] on link "Request help from this provider" at bounding box center [146, 264] width 93 height 14
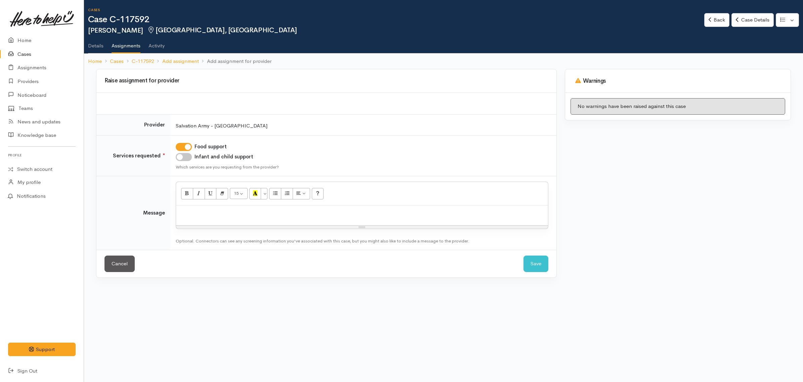
click at [192, 157] on div "Infant and child support" at bounding box center [362, 157] width 373 height 8
click at [185, 157] on input "Infant and child support" at bounding box center [184, 157] width 16 height 8
checkbox input "true"
click at [221, 225] on div "Resize" at bounding box center [362, 226] width 372 height 3
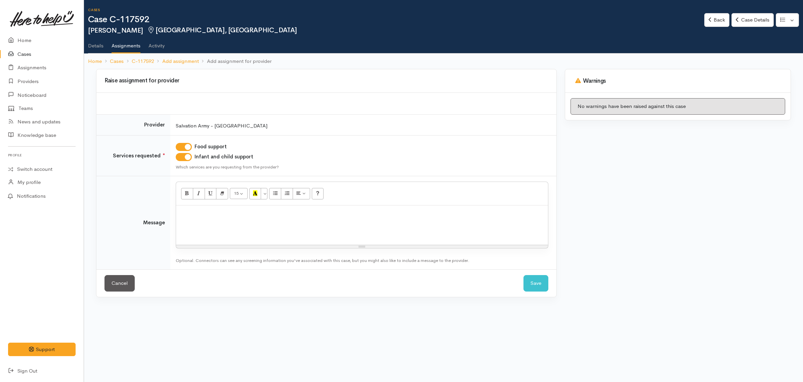
drag, startPoint x: 363, startPoint y: 224, endPoint x: 371, endPoint y: 258, distance: 34.5
click at [371, 248] on div "Resize" at bounding box center [362, 246] width 372 height 3
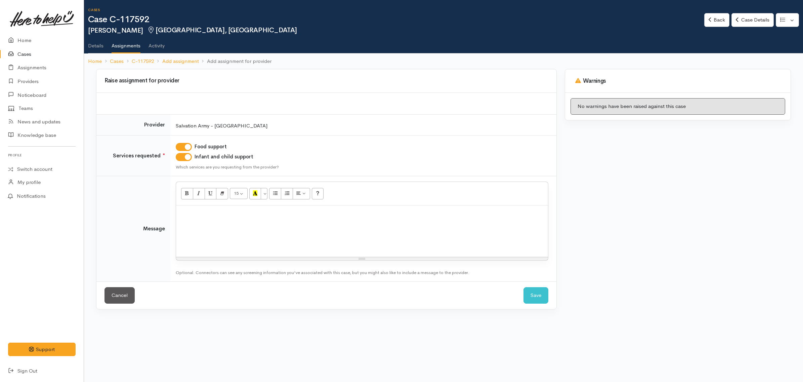
click at [359, 223] on div at bounding box center [362, 230] width 372 height 51
paste div
drag, startPoint x: 362, startPoint y: 259, endPoint x: 368, endPoint y: 251, distance: 9.8
click at [368, 251] on div "Resize" at bounding box center [362, 251] width 372 height 3
click at [358, 239] on div "Kia ora team Requesting kai and baby items for this solo mum of twins Nga mihi" at bounding box center [362, 227] width 372 height 45
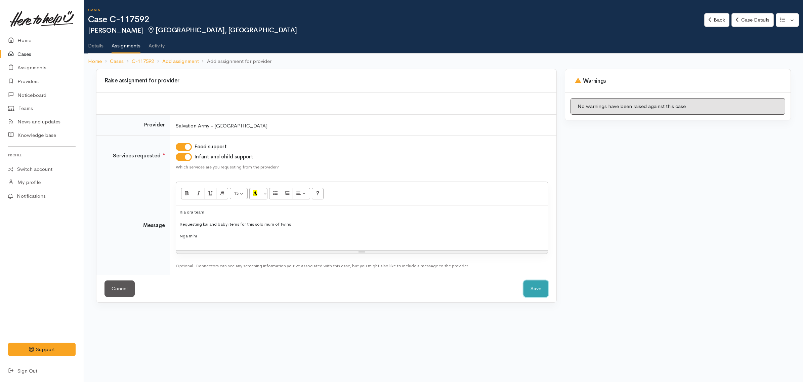
click at [529, 288] on button "Save" at bounding box center [535, 288] width 25 height 16
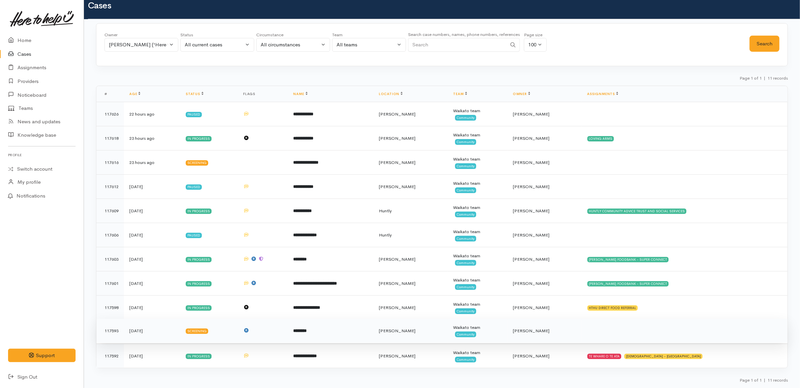
scroll to position [15, 0]
click at [635, 334] on td at bounding box center [685, 331] width 206 height 24
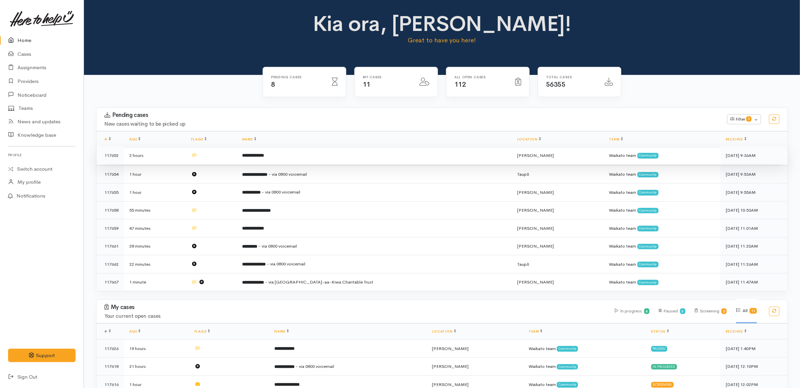
click at [294, 156] on td "**********" at bounding box center [374, 155] width 275 height 18
click at [318, 153] on td "**********" at bounding box center [374, 155] width 275 height 18
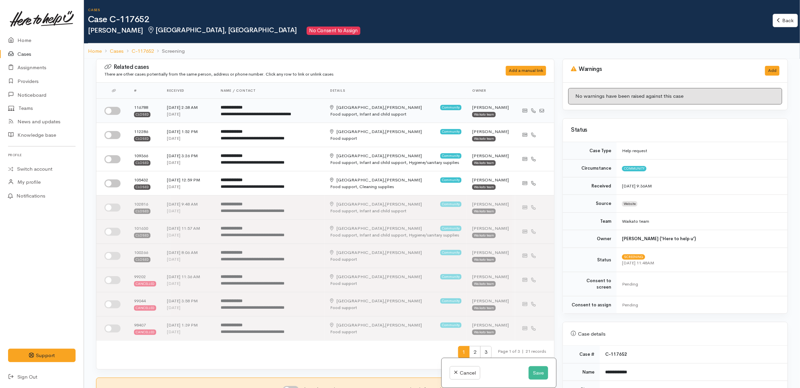
click at [117, 112] on input "checkbox" at bounding box center [112, 111] width 16 height 8
checkbox input "true"
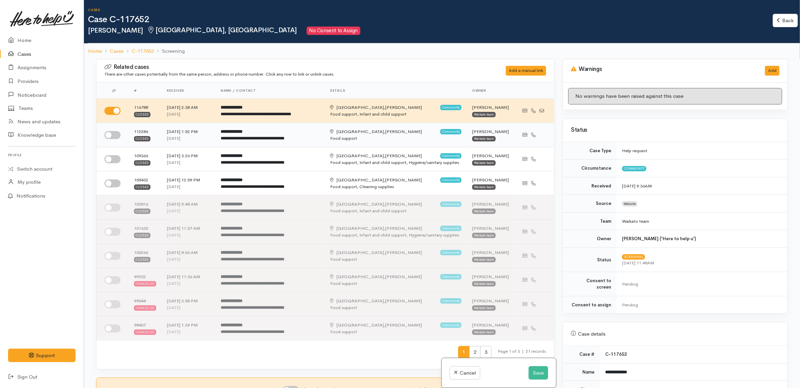
click at [118, 135] on input "checkbox" at bounding box center [112, 135] width 16 height 8
checkbox input "true"
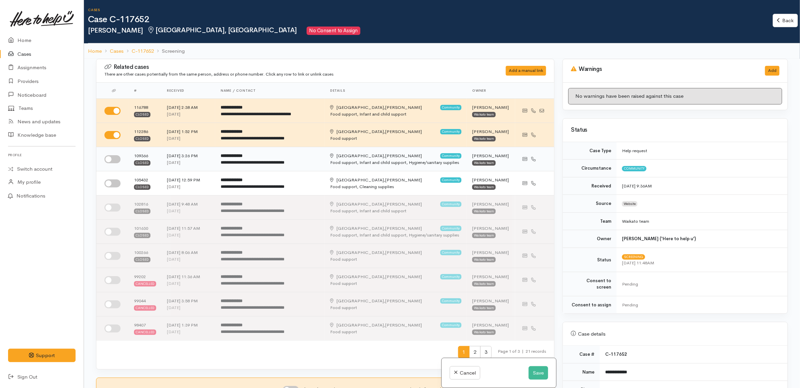
click at [111, 159] on input "checkbox" at bounding box center [112, 159] width 16 height 8
checkbox input "true"
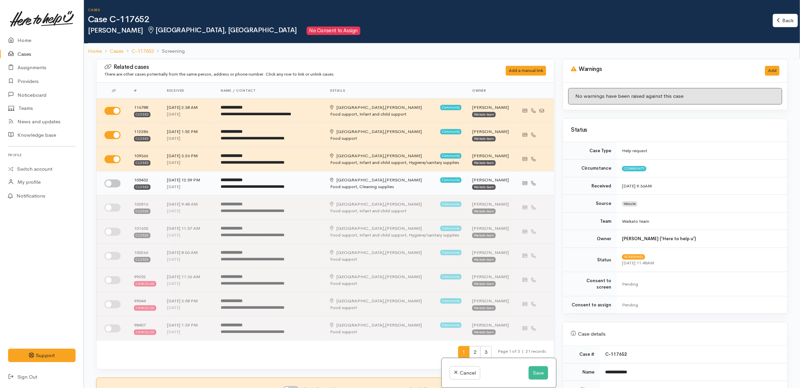
click at [113, 186] on input "checkbox" at bounding box center [112, 183] width 16 height 8
checkbox input "true"
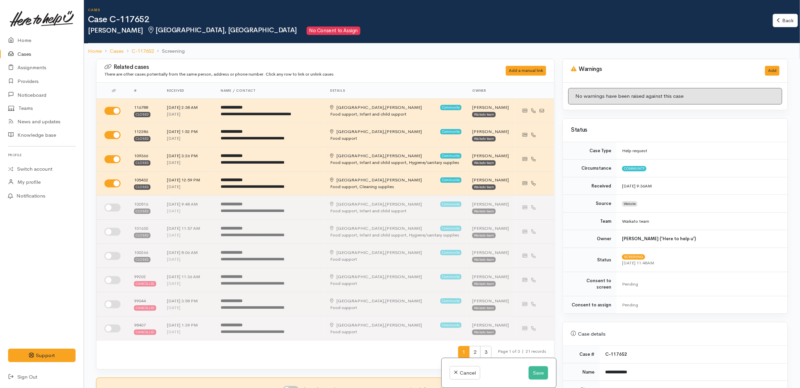
click at [696, 157] on td "Help request" at bounding box center [702, 150] width 171 height 17
click at [699, 150] on td "Help request" at bounding box center [702, 150] width 171 height 17
click at [699, 125] on div "Status" at bounding box center [675, 130] width 209 height 10
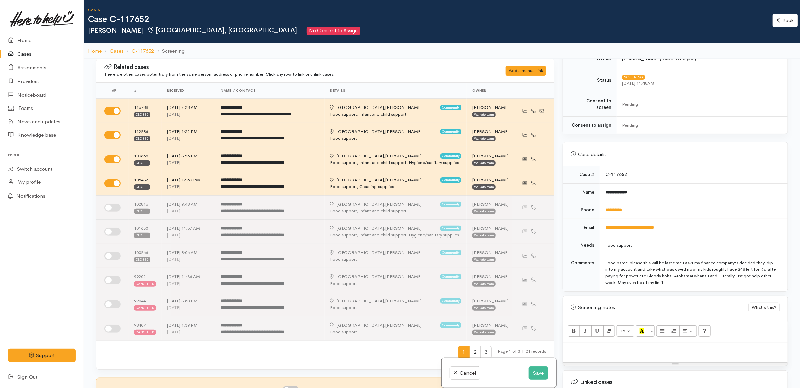
scroll to position [210, 0]
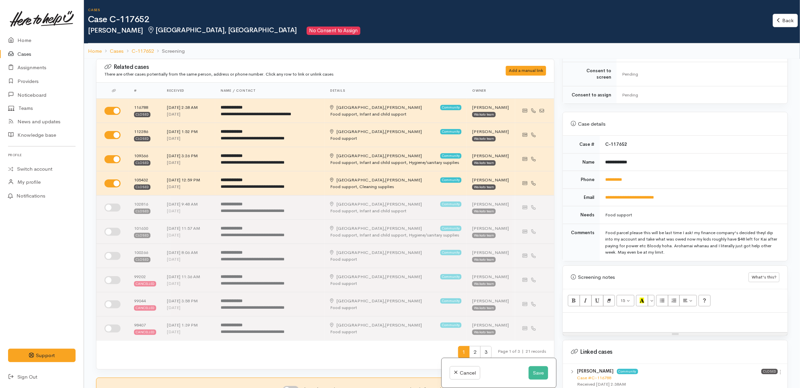
click at [683, 138] on td "C-117652" at bounding box center [694, 144] width 188 height 17
click at [681, 251] on td "Food parcel please this will be last time I ask! my finance company's decided t…" at bounding box center [694, 242] width 188 height 37
drag, startPoint x: 642, startPoint y: 174, endPoint x: 599, endPoint y: 176, distance: 43.0
click at [600, 176] on td "**********" at bounding box center [694, 180] width 188 height 18
copy link "**********"
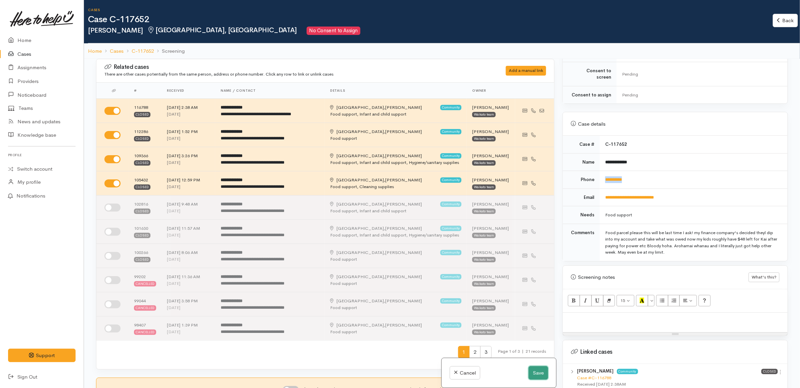
click at [541, 375] on button "Save" at bounding box center [538, 373] width 19 height 14
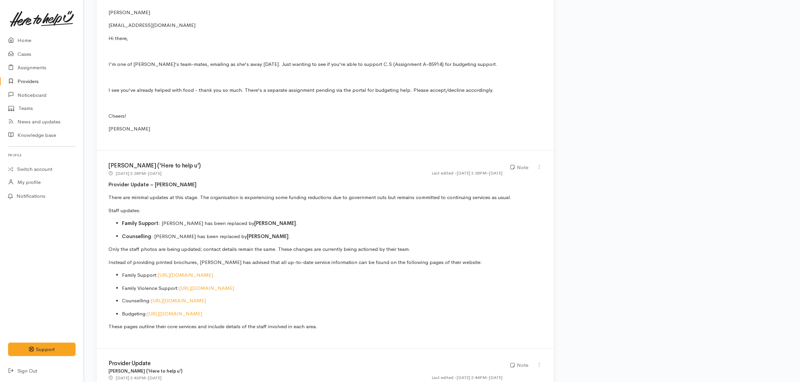
scroll to position [504, 0]
click at [213, 272] on link "[URL][DOMAIN_NAME]" at bounding box center [185, 275] width 55 height 6
click at [131, 113] on p "Cheers!" at bounding box center [325, 117] width 434 height 8
click at [151, 129] on div "Assignment query [PERSON_NAME] ('Here to help u') [DATE] 11:22AM - [DATE] Email…" at bounding box center [325, 48] width 458 height 205
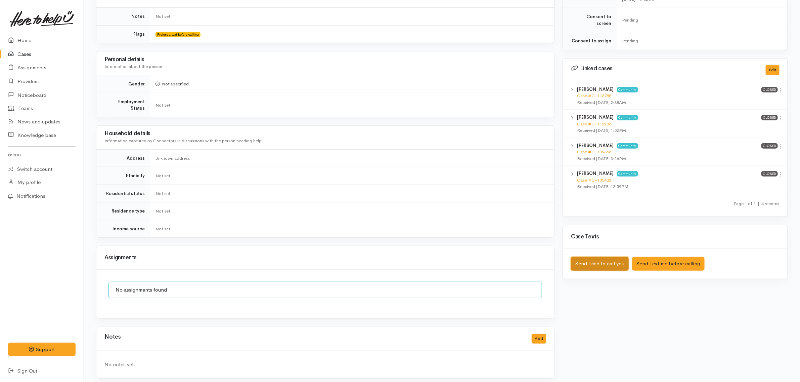
click at [615, 257] on button "Send Tried to call you" at bounding box center [600, 264] width 58 height 14
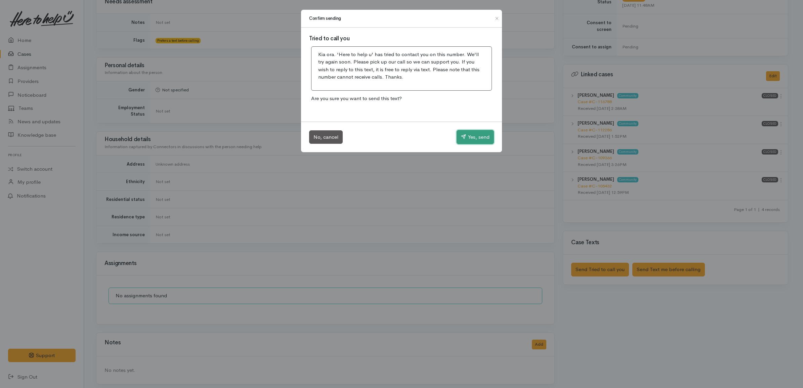
click at [469, 135] on button "Yes, send" at bounding box center [474, 137] width 37 height 14
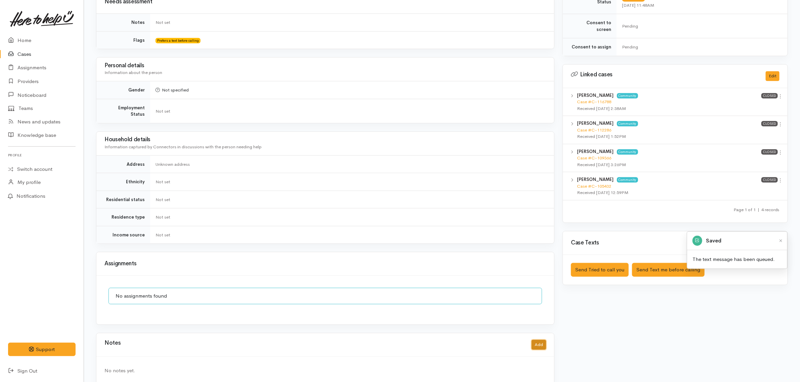
click at [541, 341] on button "Add" at bounding box center [539, 345] width 14 height 10
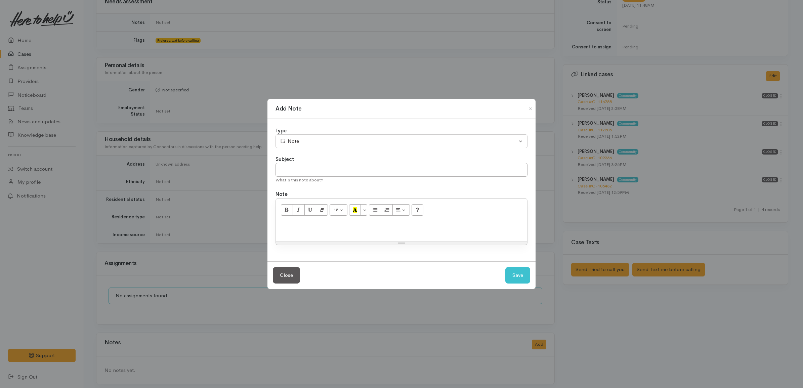
drag, startPoint x: 450, startPoint y: 239, endPoint x: 429, endPoint y: 224, distance: 26.0
click at [449, 238] on div at bounding box center [401, 232] width 251 height 20
paste div
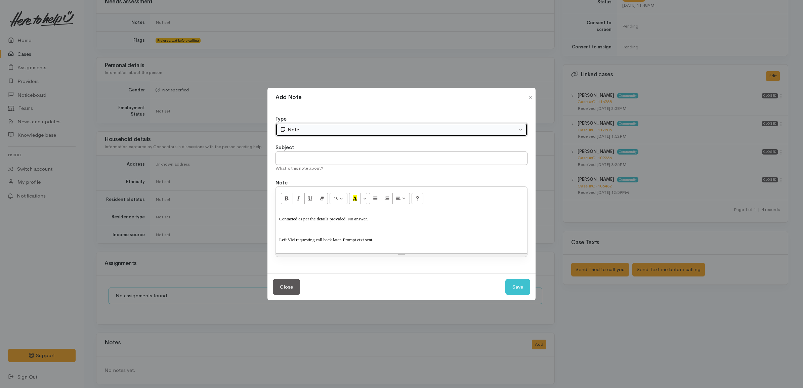
drag, startPoint x: 316, startPoint y: 124, endPoint x: 310, endPoint y: 127, distance: 7.1
click at [316, 124] on button "Note" at bounding box center [401, 130] width 252 height 14
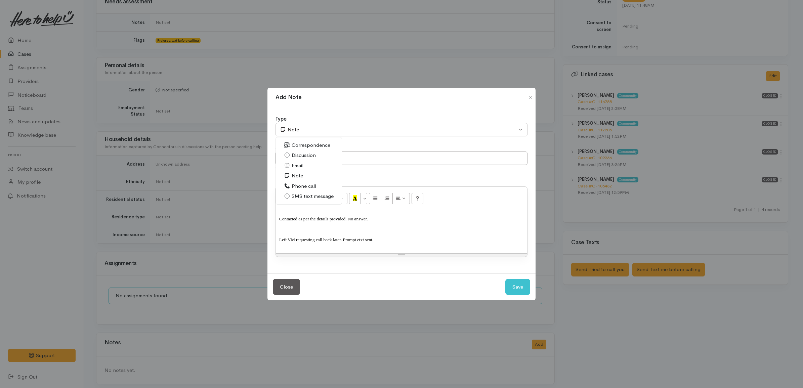
click at [297, 184] on span "Phone call" at bounding box center [304, 186] width 25 height 8
click at [520, 287] on button "Save" at bounding box center [517, 287] width 25 height 16
select select "1"
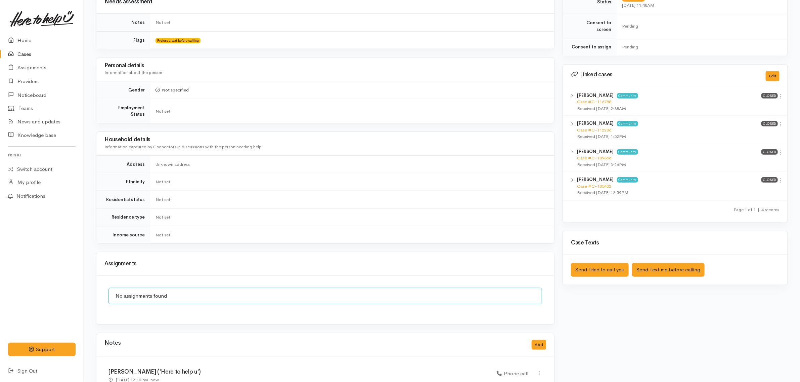
scroll to position [326, 0]
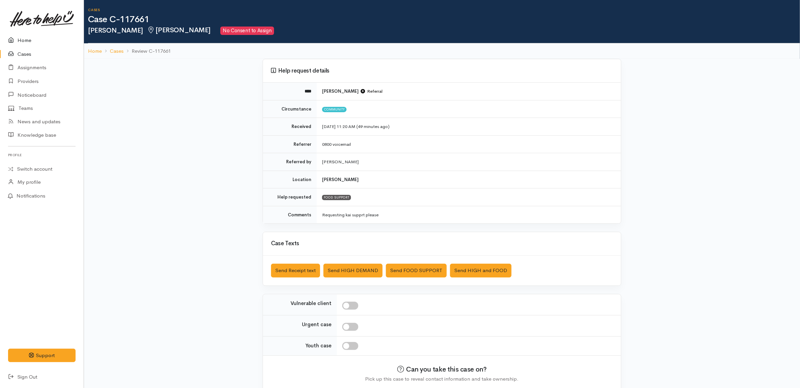
click at [40, 39] on link "Home" at bounding box center [42, 41] width 84 height 14
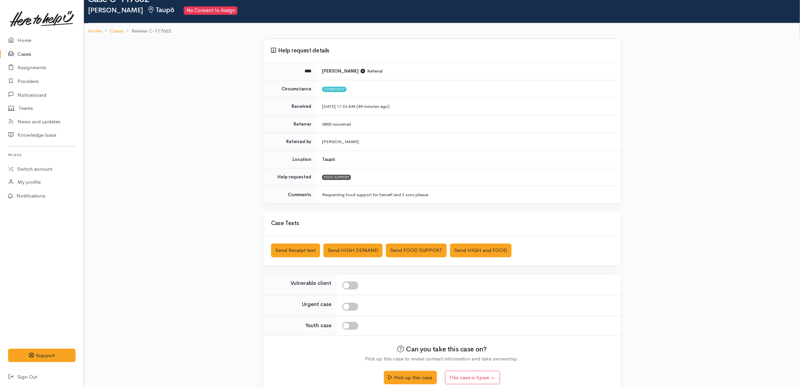
scroll to position [31, 0]
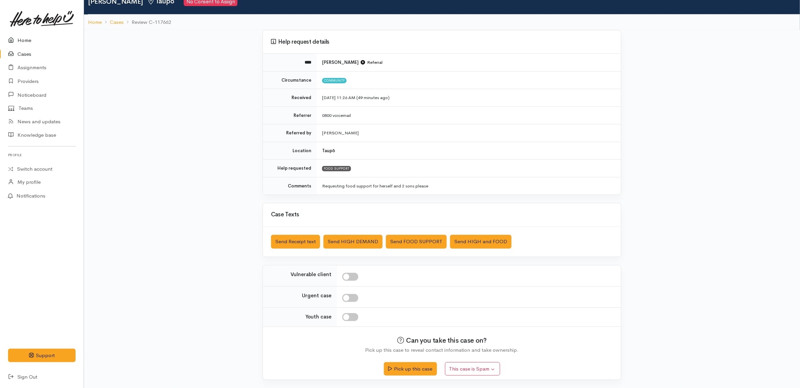
click at [44, 34] on link "Home" at bounding box center [42, 41] width 84 height 14
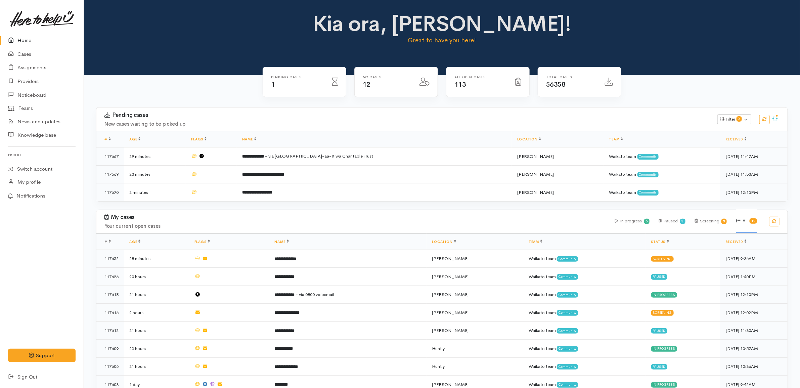
click at [31, 32] on link at bounding box center [42, 19] width 68 height 30
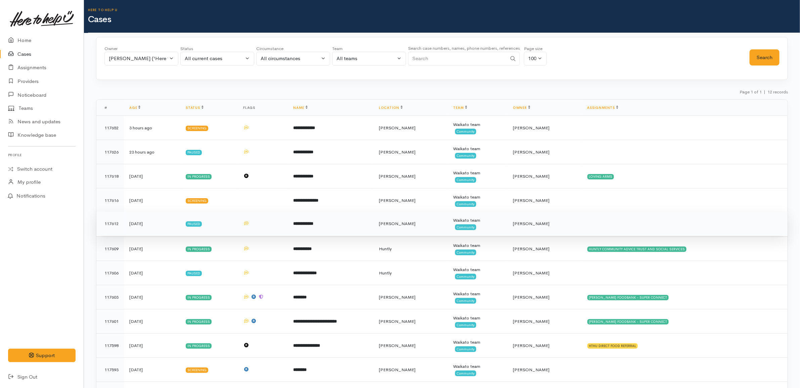
scroll to position [39, 0]
